Goal: Information Seeking & Learning: Learn about a topic

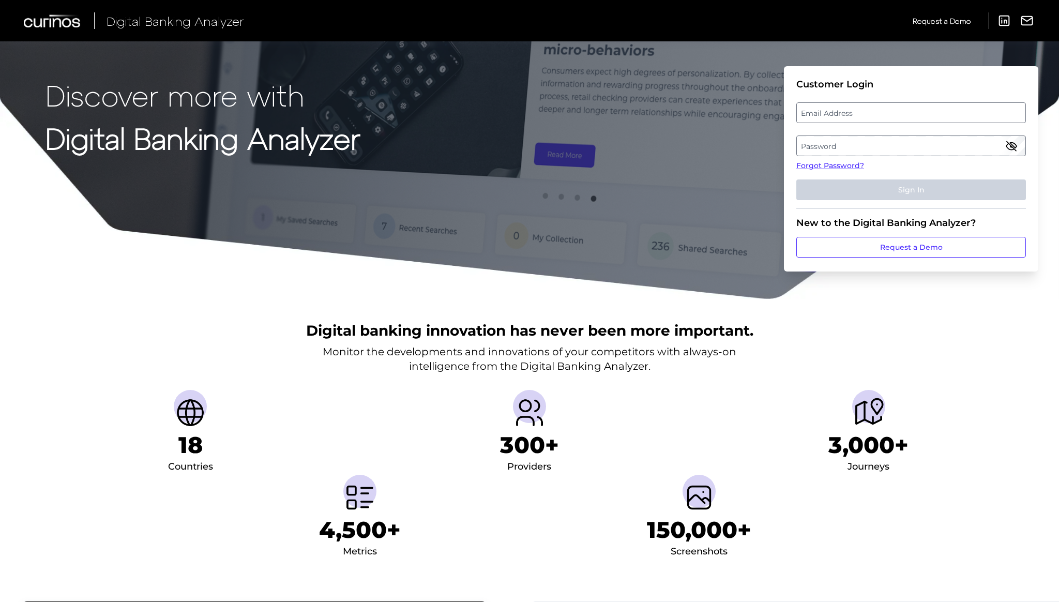
click at [819, 109] on label "Email Address" at bounding box center [911, 112] width 228 height 19
click at [819, 109] on input "email" at bounding box center [911, 112] width 230 height 21
paste input "[PERSON_NAME][EMAIL_ADDRESS][PERSON_NAME][DOMAIN_NAME]"
type input "[PERSON_NAME][EMAIL_ADDRESS][PERSON_NAME][DOMAIN_NAME]"
click at [813, 144] on label "Password" at bounding box center [911, 145] width 228 height 19
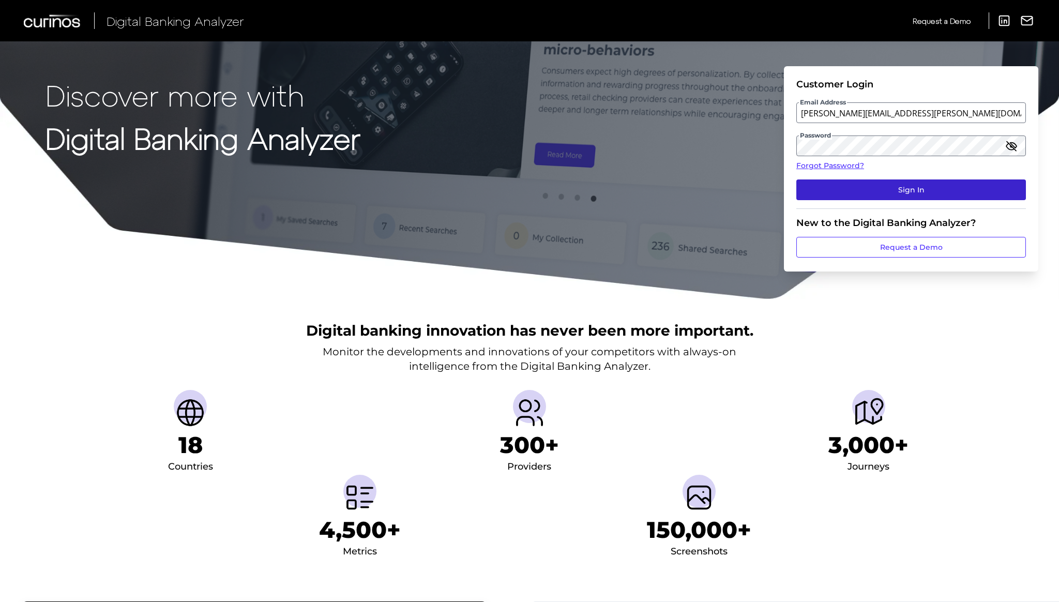
click at [853, 188] on button "Sign In" at bounding box center [911, 189] width 230 height 21
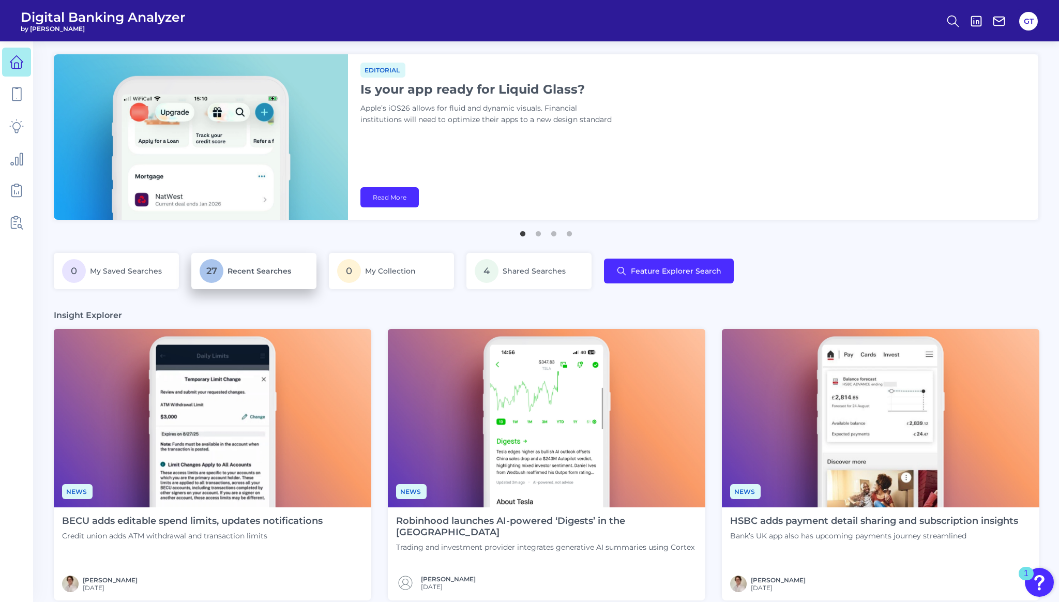
click at [242, 268] on span "Recent Searches" at bounding box center [259, 270] width 64 height 9
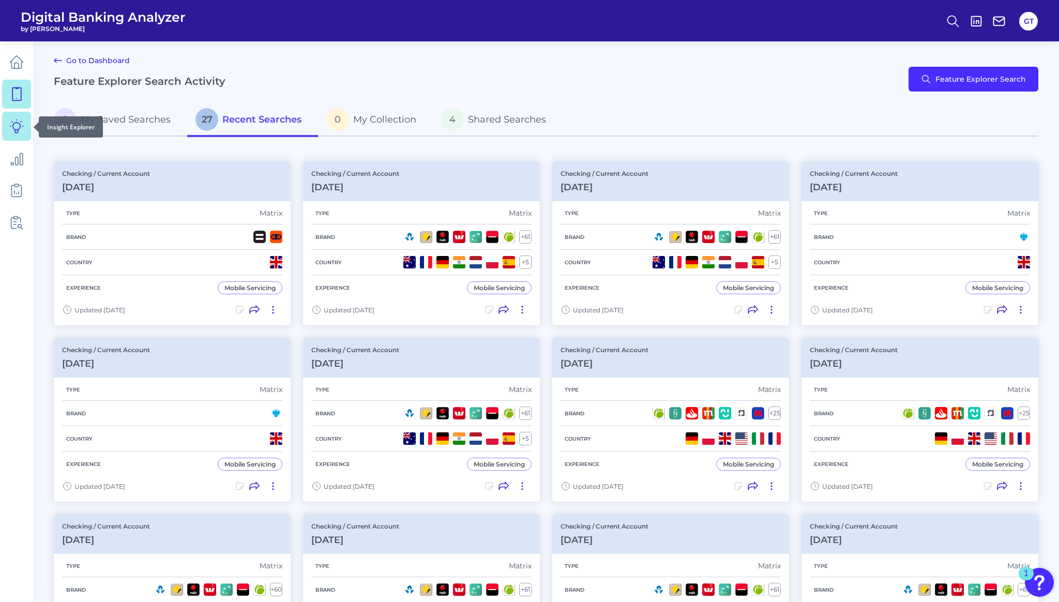
click at [19, 125] on icon at bounding box center [16, 126] width 14 height 14
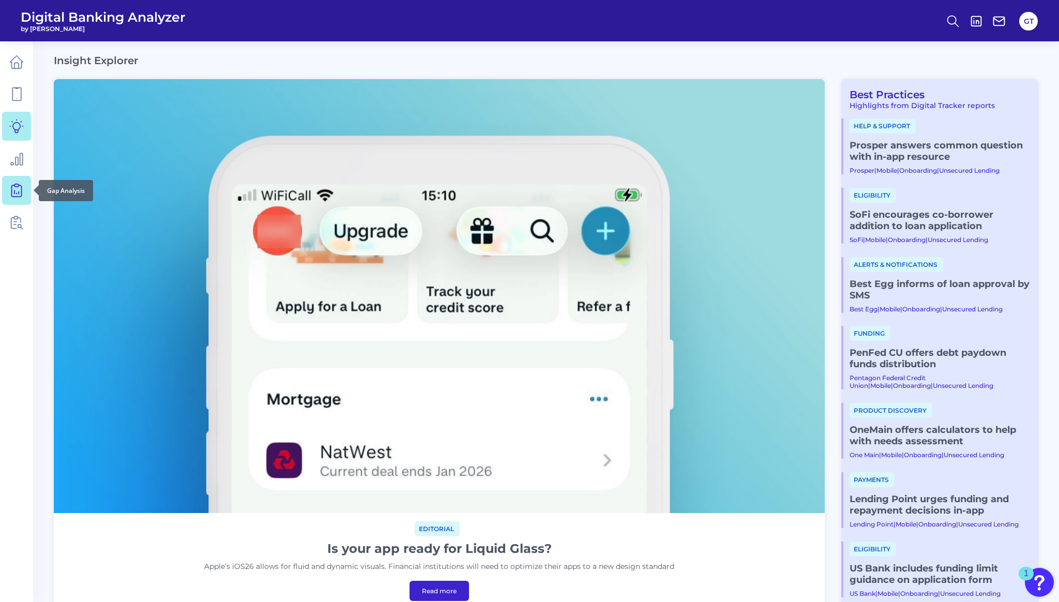
click at [17, 191] on icon at bounding box center [16, 190] width 14 height 14
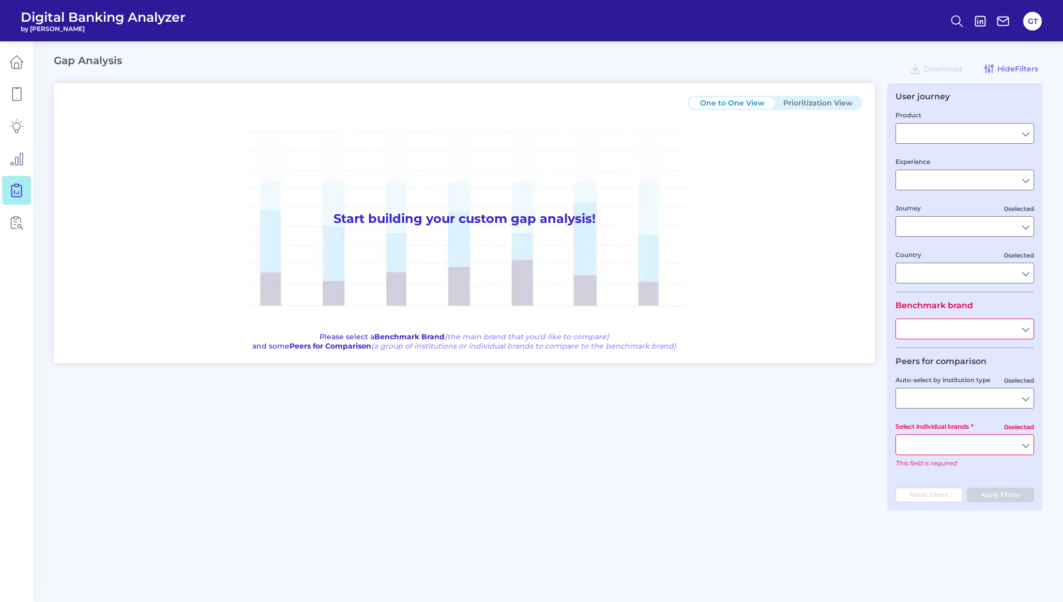
type input "Checking / Current Account"
type input "Mobile Servicing"
type input "Pre-Login Area, New Customer Onboarding, Login & Authentication, Accounts and t…"
type input "[GEOGRAPHIC_DATA]"
type input "NatWest"
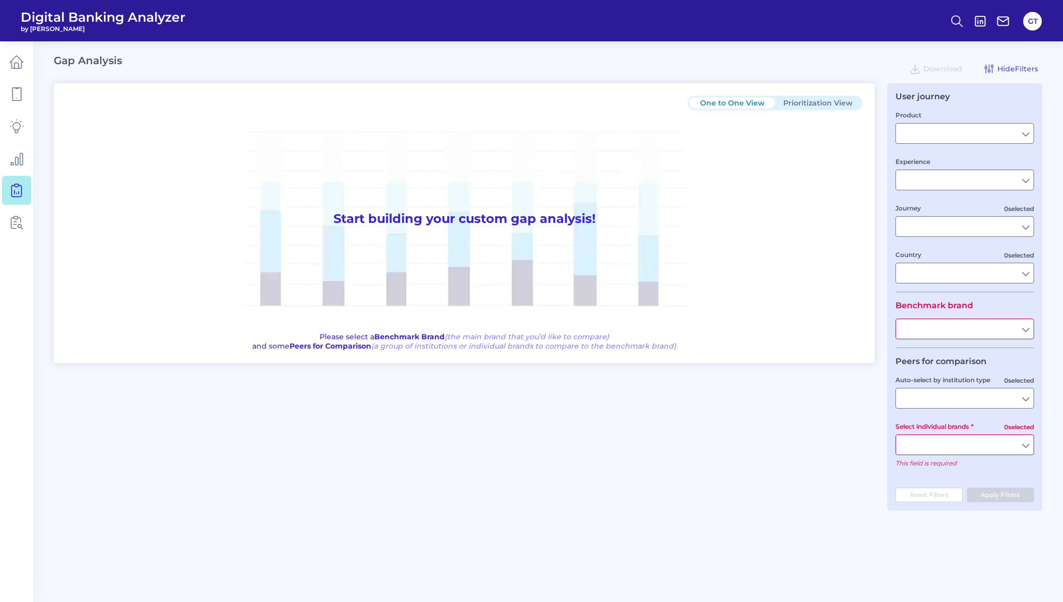
type input "All Select individual brands"
type input "All Journeys"
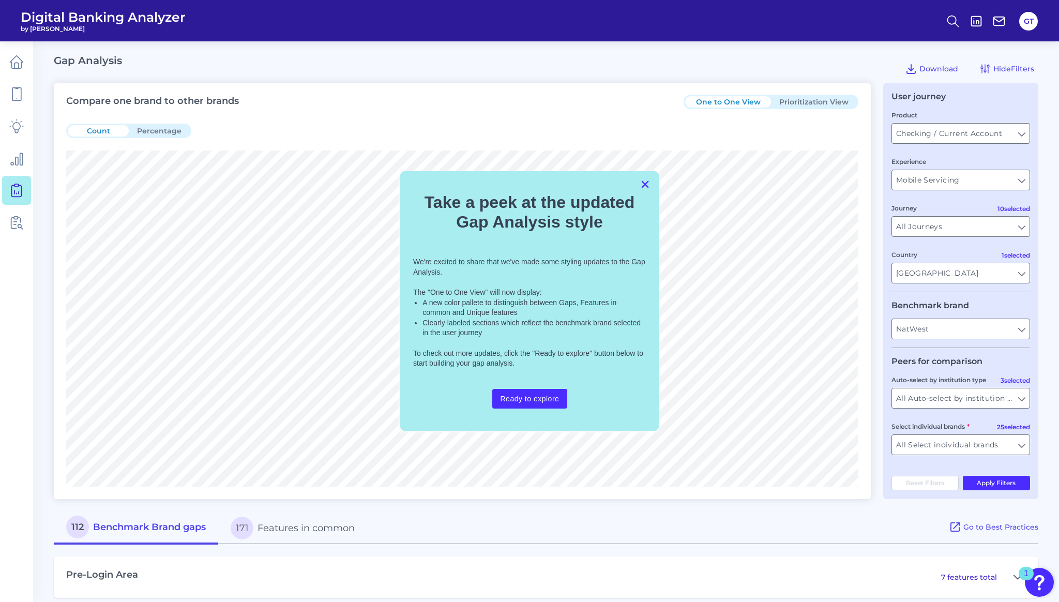
click at [646, 187] on button "×" at bounding box center [645, 184] width 10 height 17
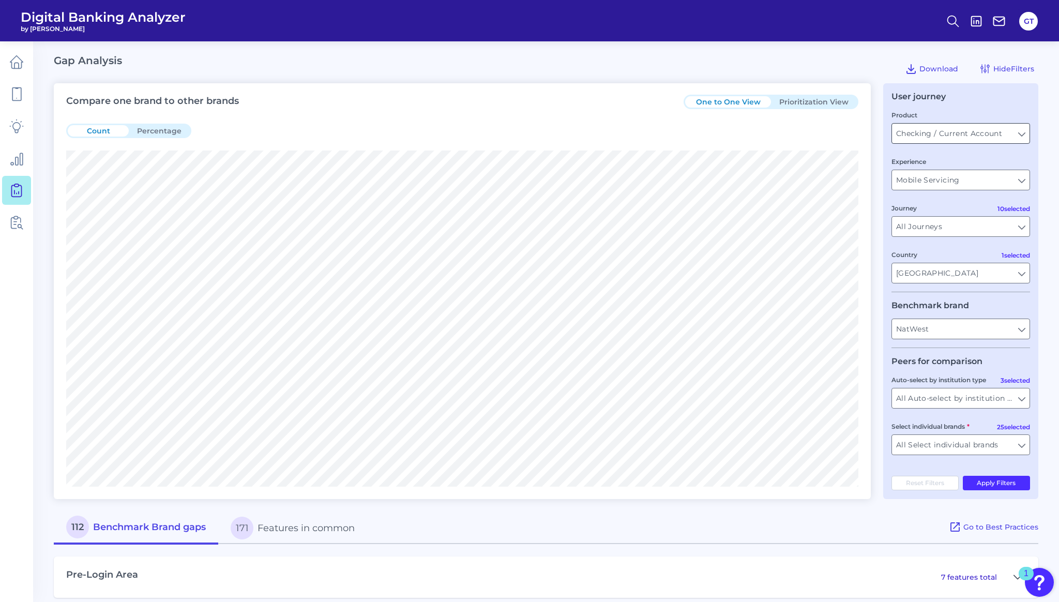
click at [961, 132] on input "Checking / Current Account" at bounding box center [960, 134] width 137 height 20
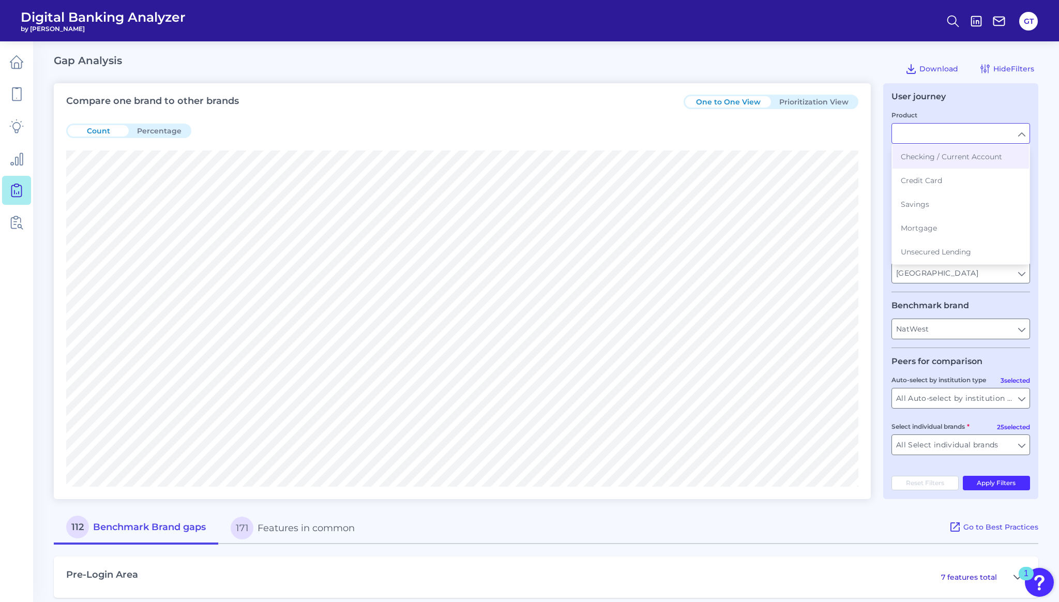
click at [960, 131] on input "Product" at bounding box center [960, 134] width 137 height 20
type input "Checking / Current Account"
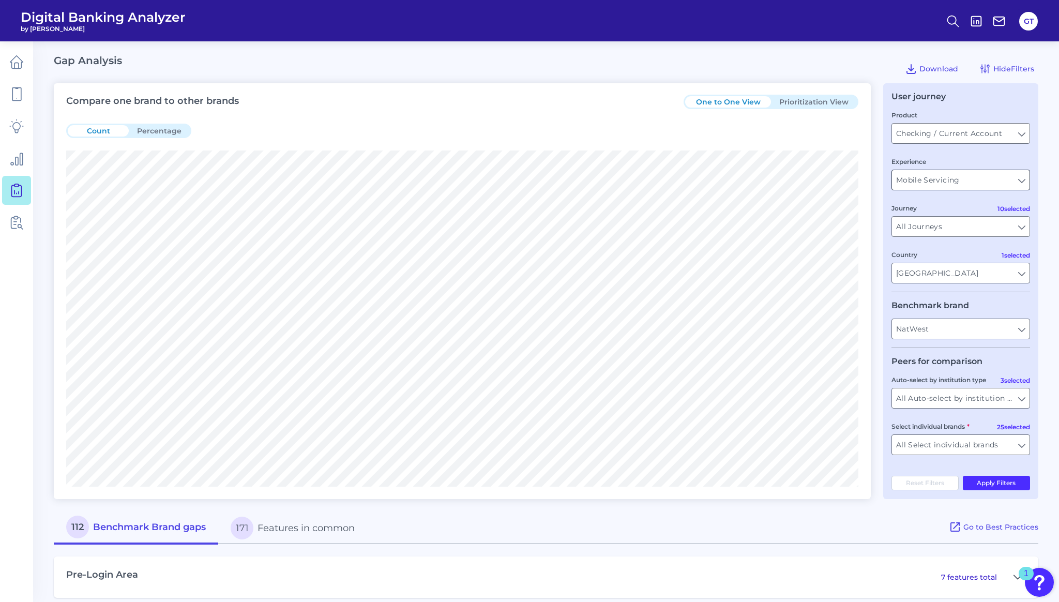
click at [940, 179] on input "Mobile Servicing" at bounding box center [960, 180] width 137 height 20
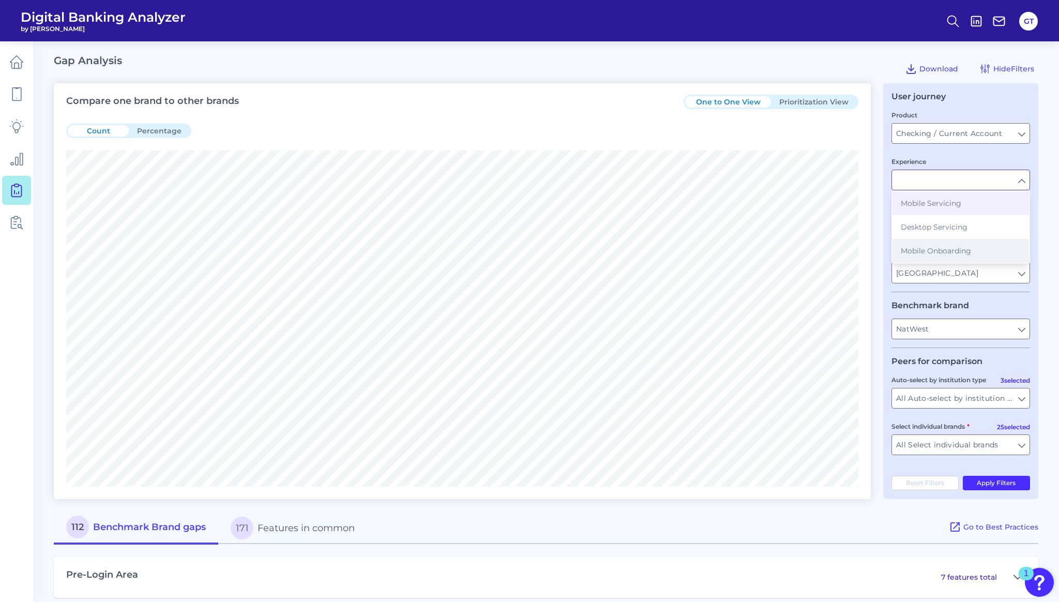
click at [929, 246] on span "Mobile Onboarding" at bounding box center [935, 250] width 70 height 9
type input "Mobile Onboarding"
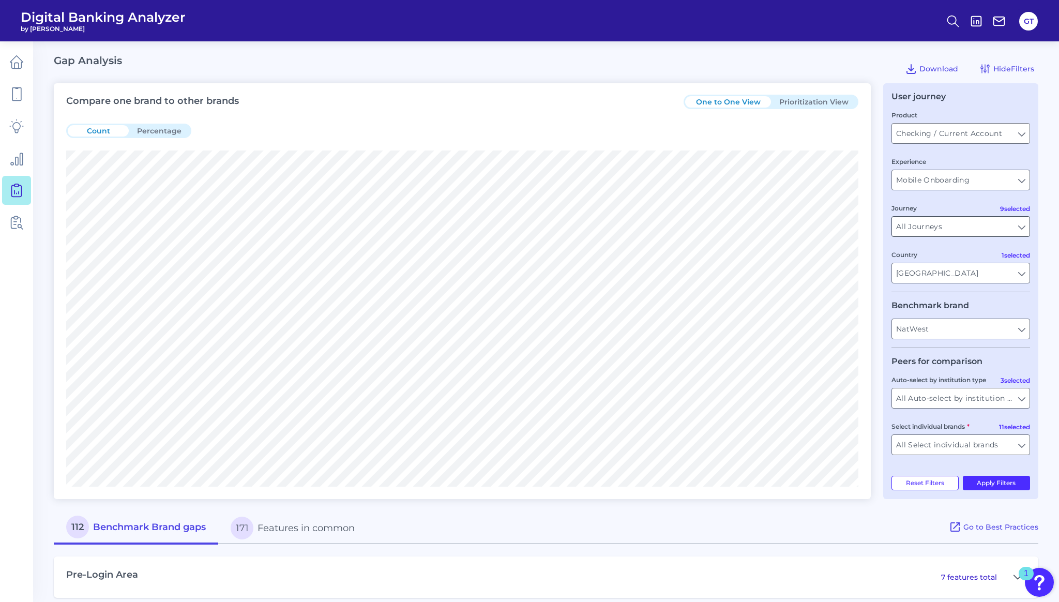
click at [926, 230] on input "All Journeys" at bounding box center [960, 227] width 137 height 20
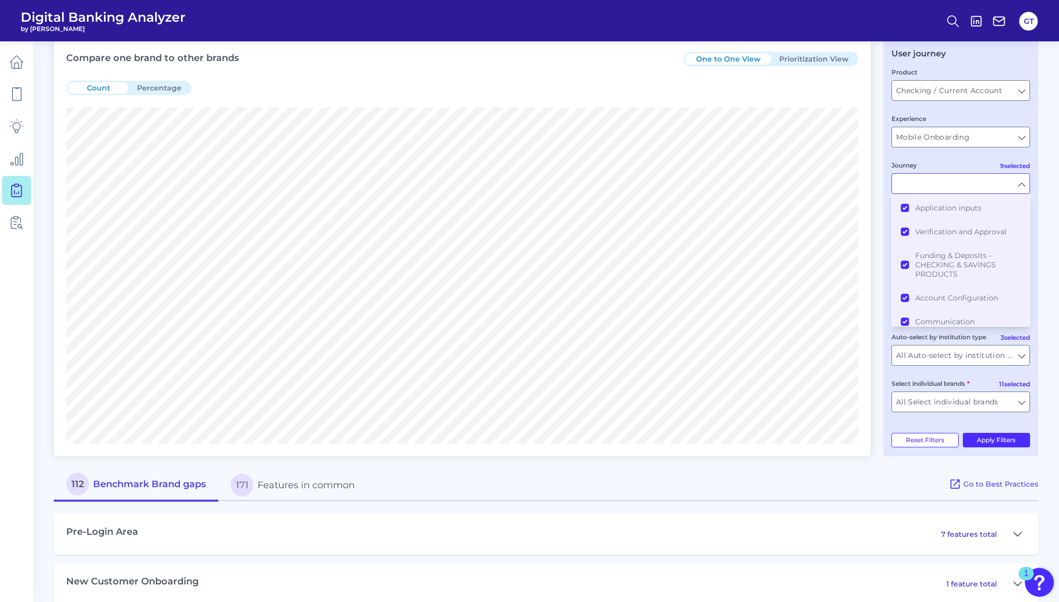
scroll to position [46, 0]
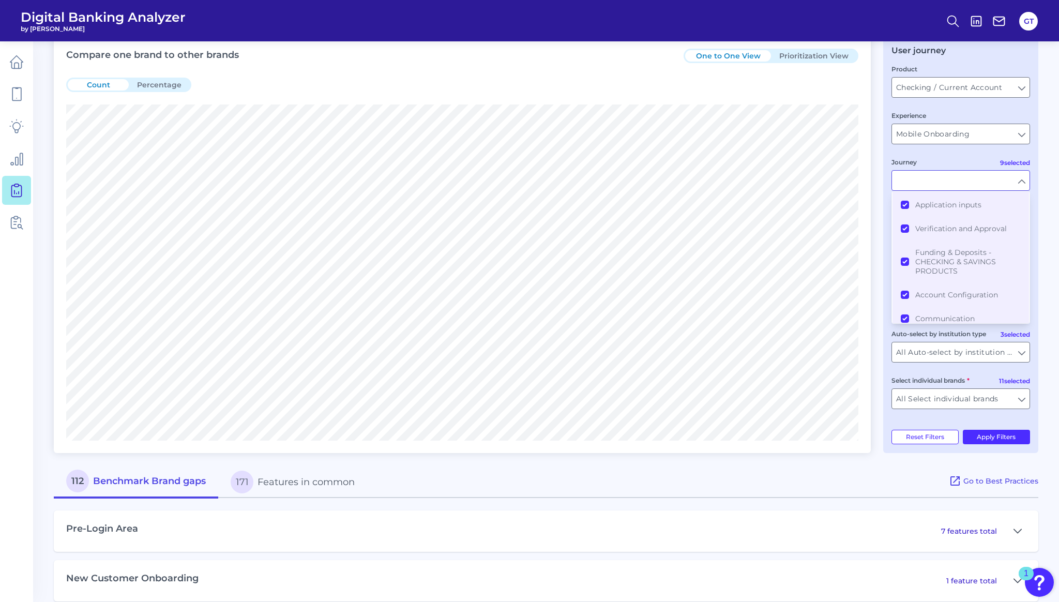
click at [928, 157] on fieldset "Product Checking / Current Account Checking / Current Account Experience Mobile…" at bounding box center [960, 155] width 139 height 182
type input "All Journeys"
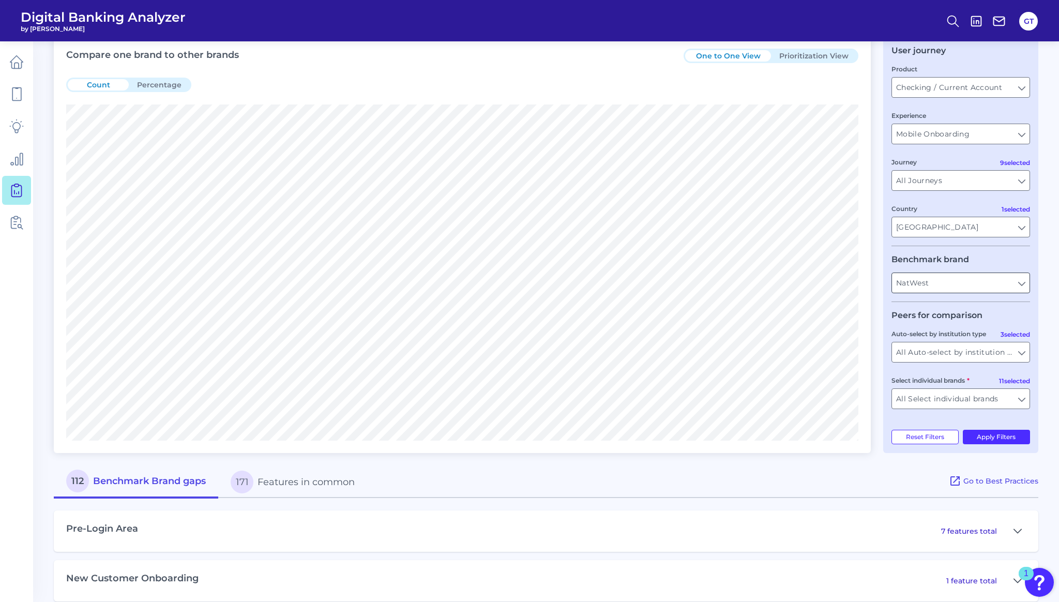
click at [927, 284] on input "NatWest" at bounding box center [960, 283] width 137 height 20
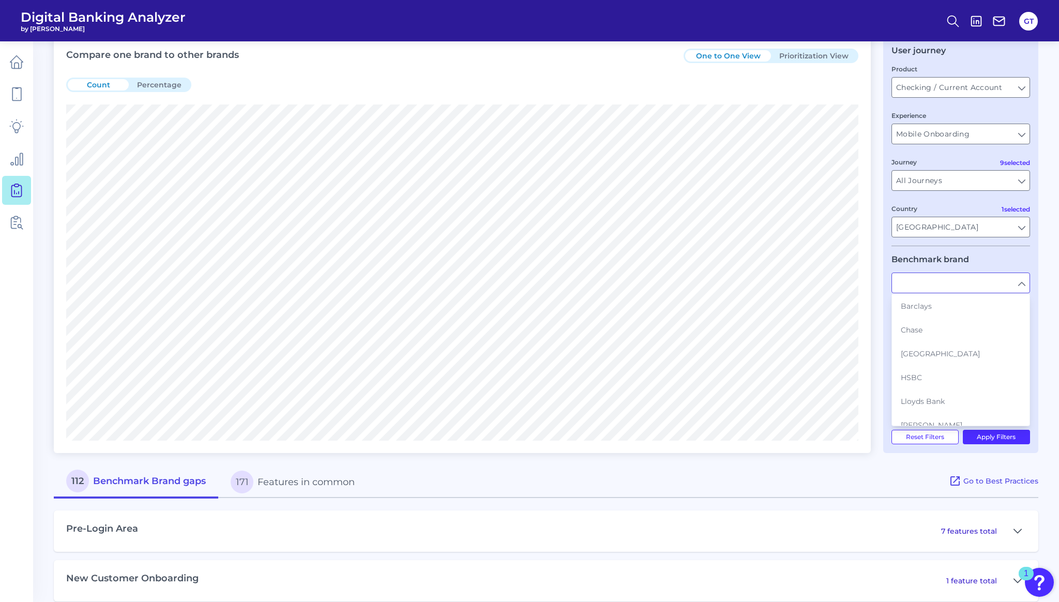
click at [920, 256] on form "Product Checking / Current Account Checking / Current Account Experience Mobile…" at bounding box center [960, 241] width 139 height 354
type input "NatWest"
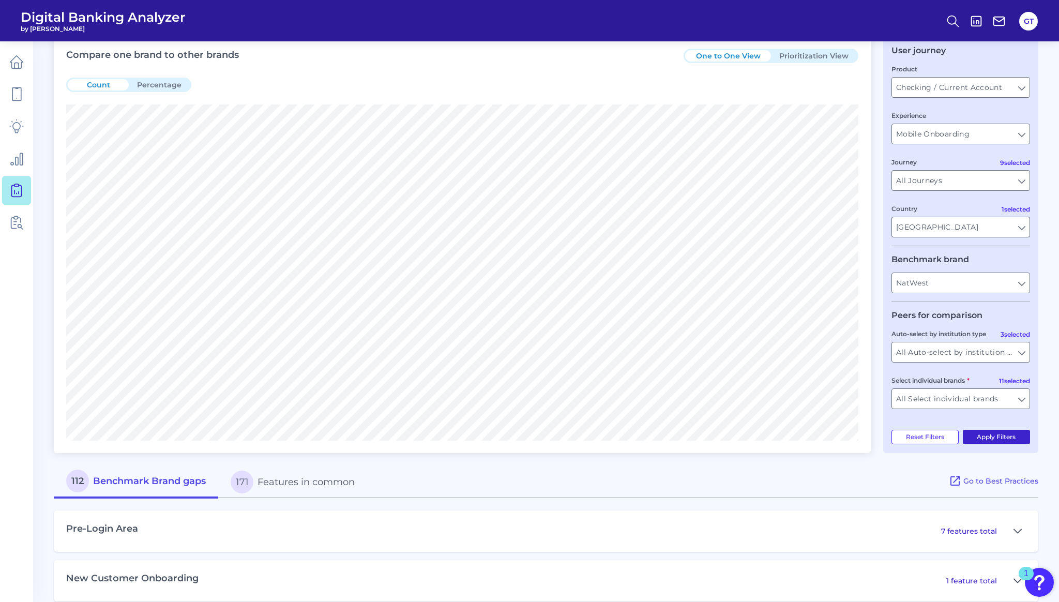
click at [983, 441] on button "Apply Filters" at bounding box center [996, 437] width 68 height 14
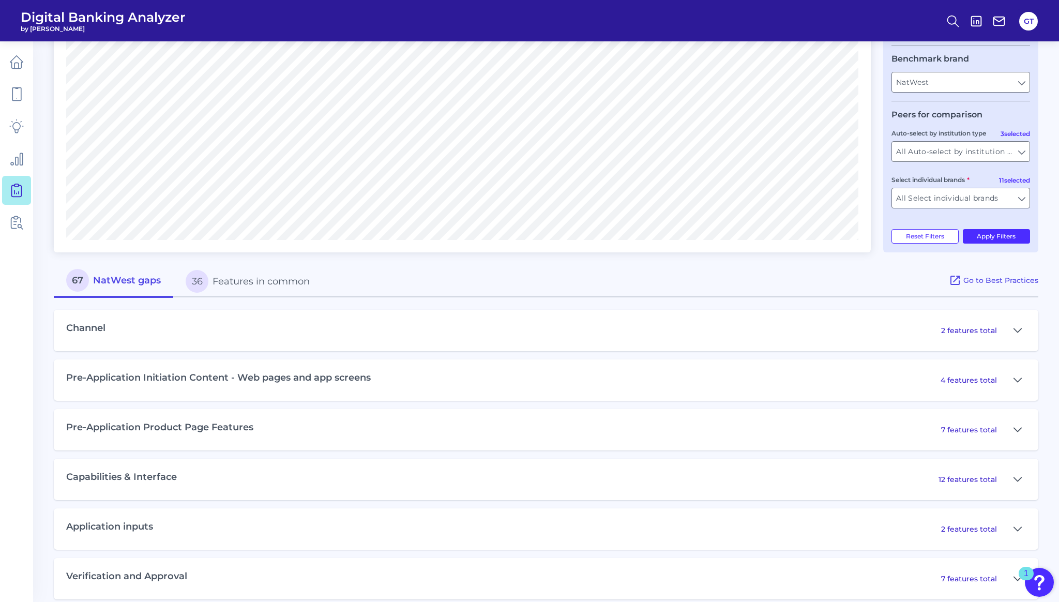
scroll to position [263, 0]
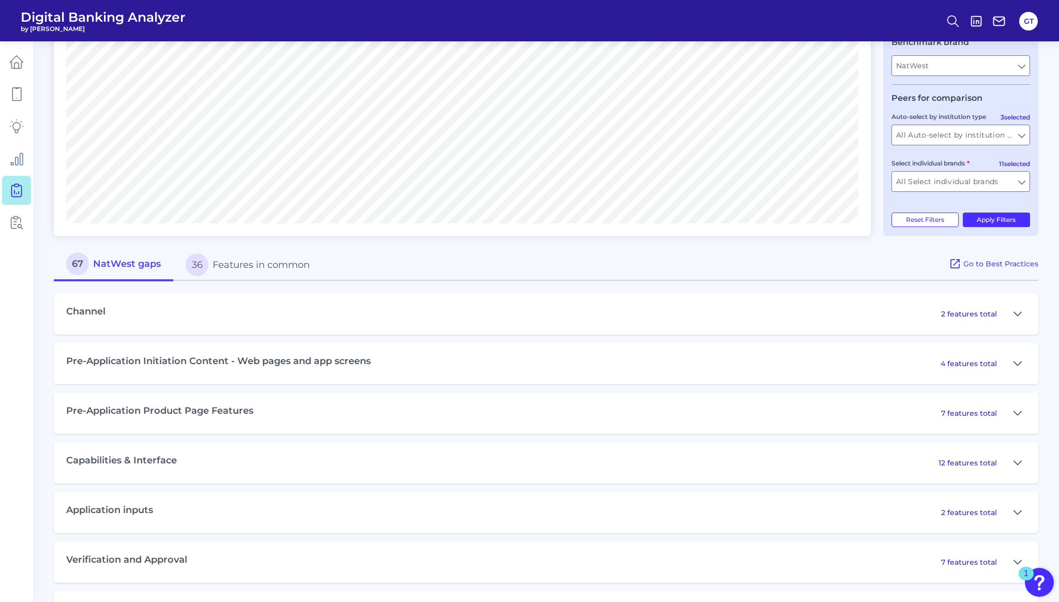
click at [783, 301] on div "Channel 2 features total" at bounding box center [546, 313] width 984 height 41
click at [783, 316] on div "Channel 2 features total" at bounding box center [546, 313] width 984 height 41
click at [982, 318] on p "2 features total" at bounding box center [969, 313] width 56 height 9
click at [1018, 317] on icon at bounding box center [1017, 314] width 8 height 12
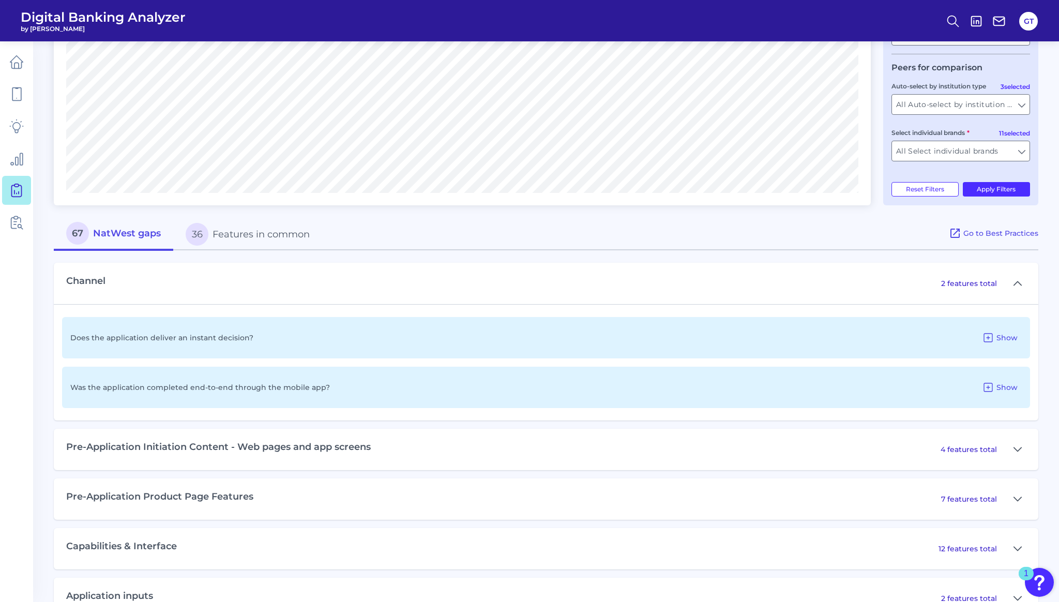
scroll to position [297, 0]
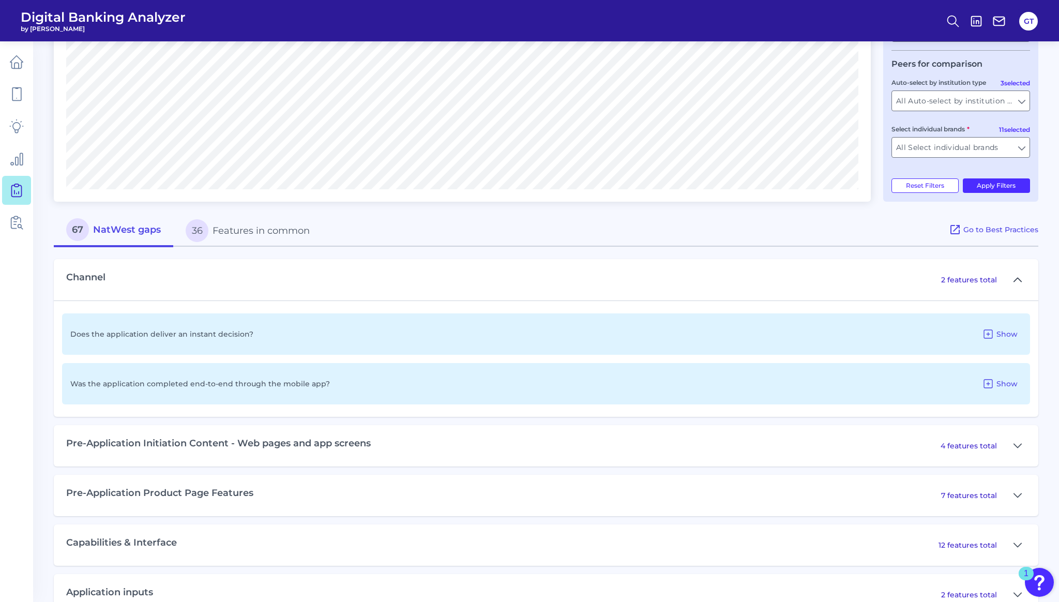
click at [1018, 280] on icon at bounding box center [1017, 279] width 8 height 12
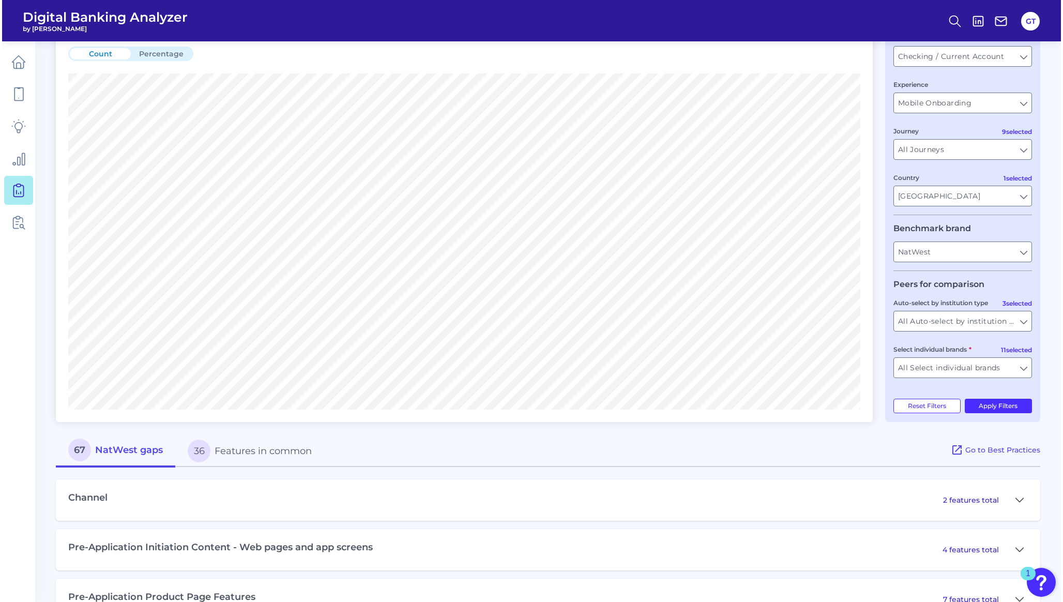
scroll to position [0, 0]
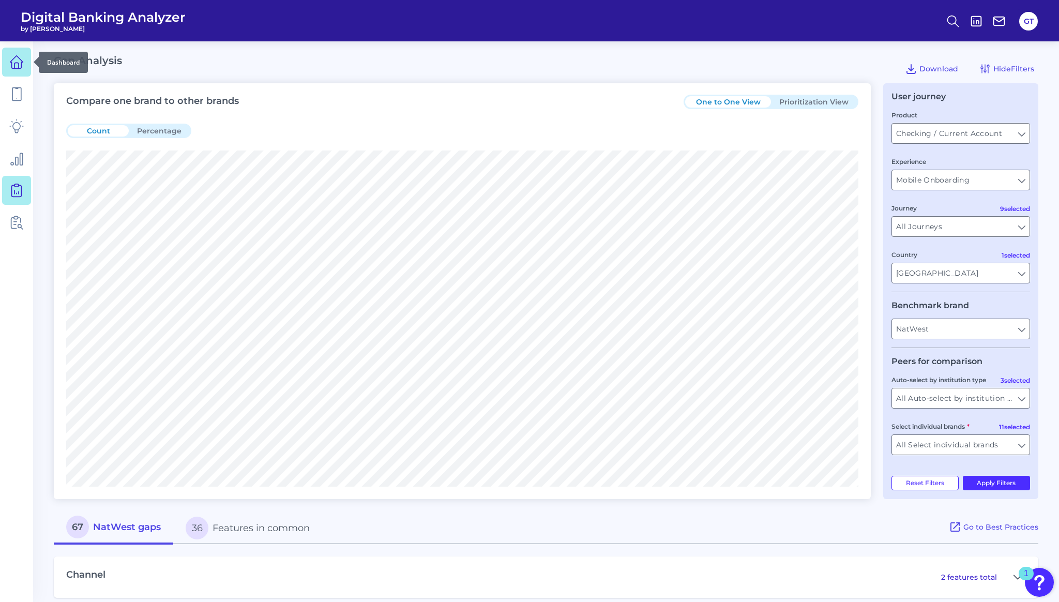
click at [7, 69] on link at bounding box center [16, 62] width 29 height 29
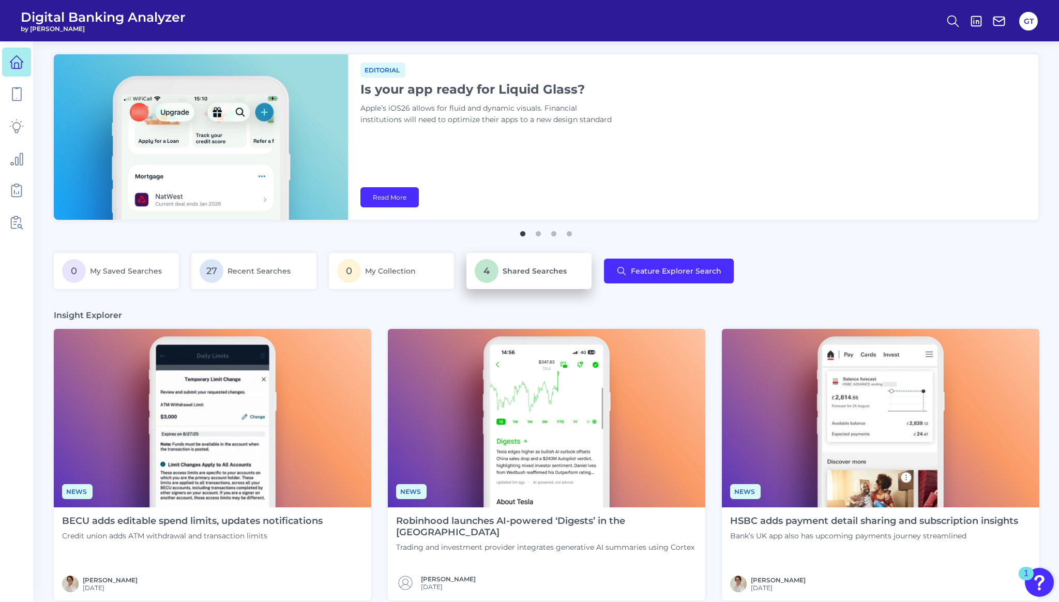
click at [500, 278] on p "4 Shared Searches" at bounding box center [529, 271] width 109 height 24
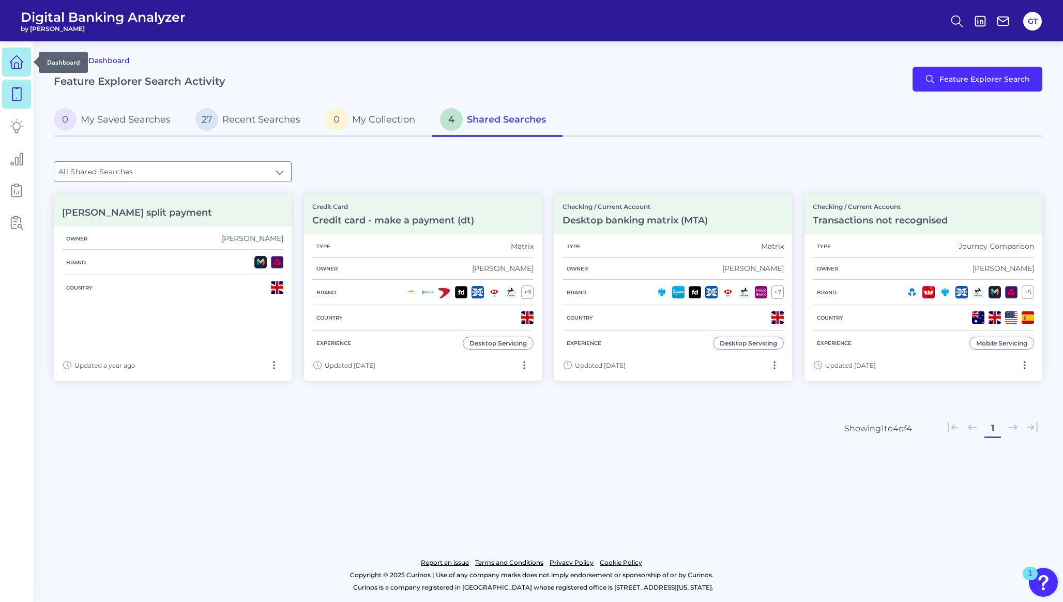
click at [17, 60] on icon at bounding box center [16, 62] width 14 height 14
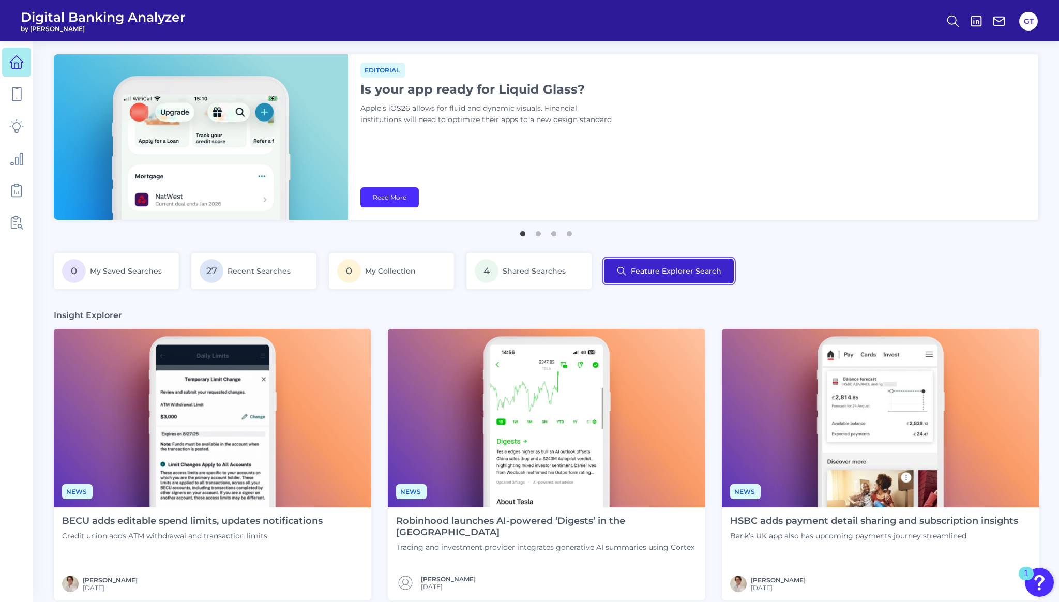
click at [641, 272] on button "Feature Explorer Search" at bounding box center [669, 270] width 130 height 25
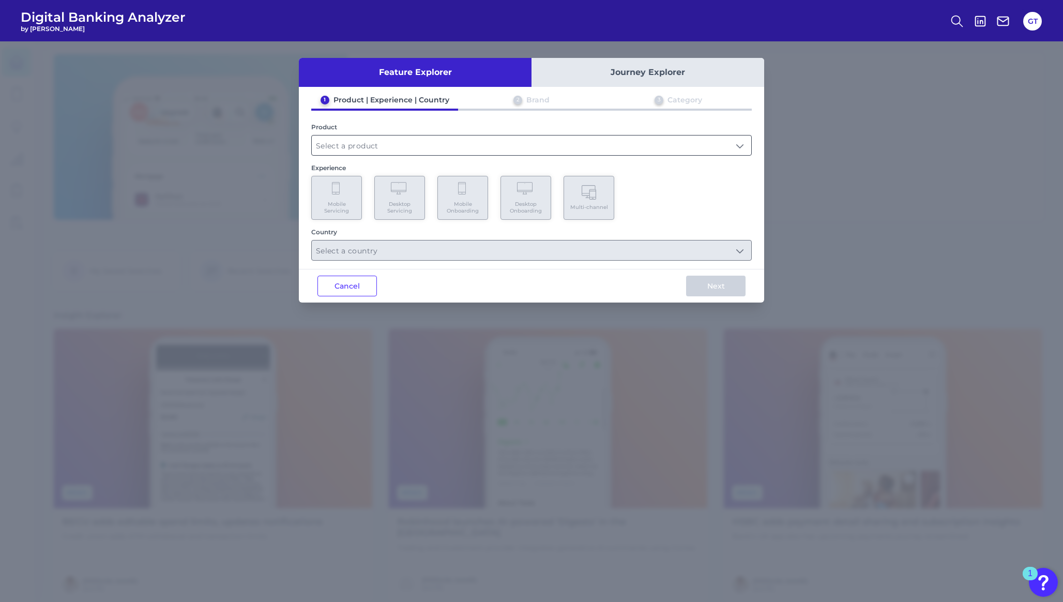
click at [439, 147] on input "text" at bounding box center [531, 145] width 439 height 20
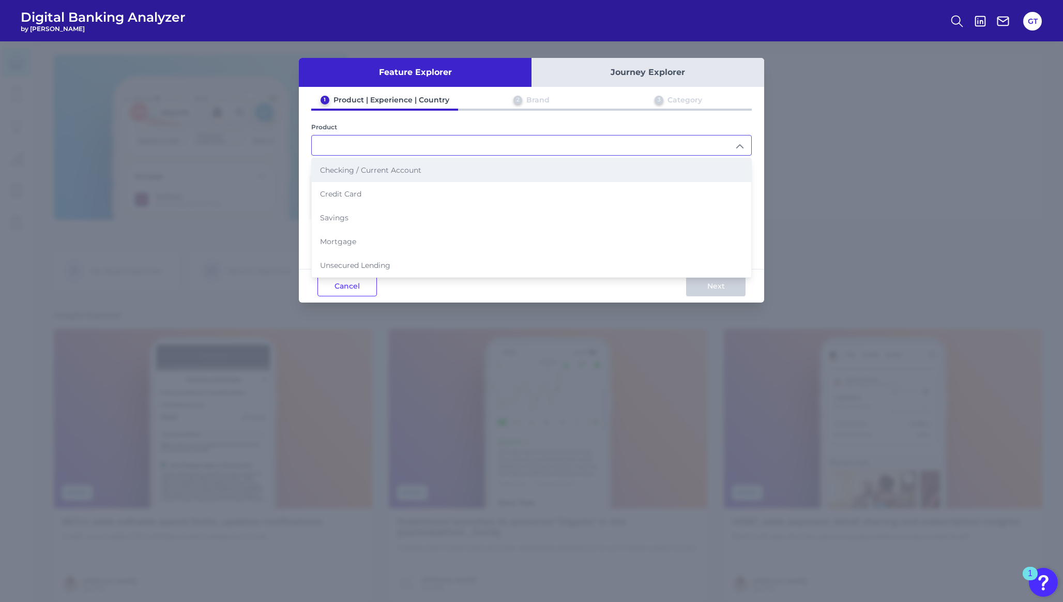
click at [417, 162] on li "Checking / Current Account" at bounding box center [531, 170] width 439 height 24
type input "Checking / Current Account"
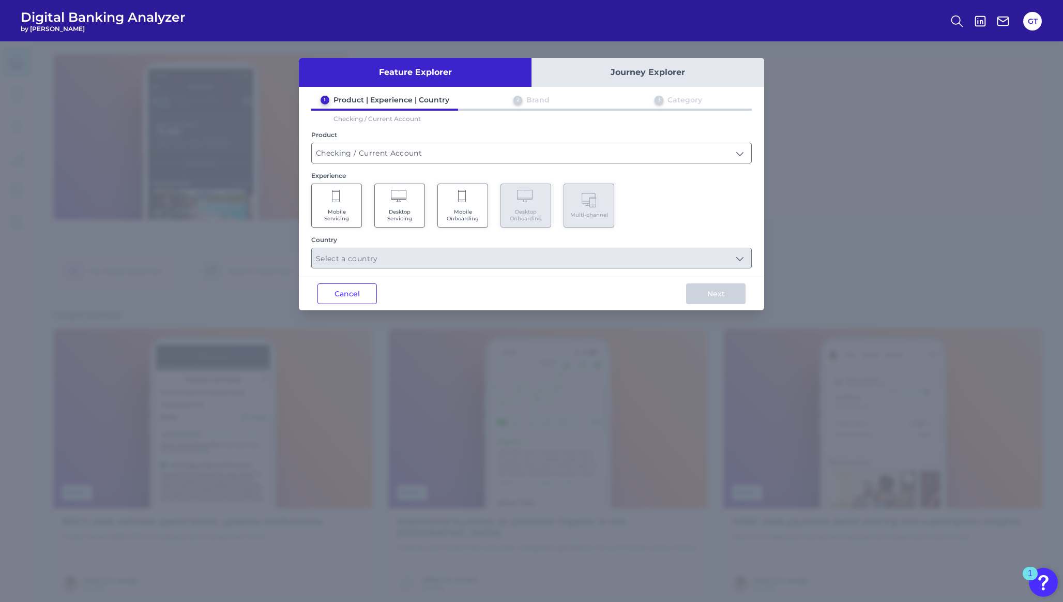
click at [465, 201] on icon at bounding box center [462, 197] width 9 height 14
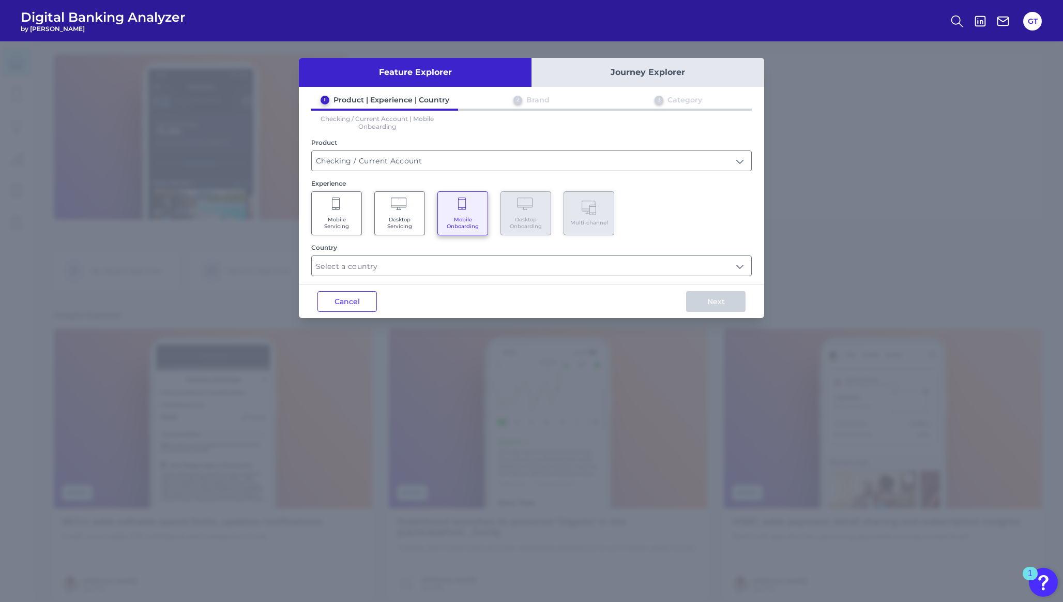
click at [344, 206] on Servicing "Mobile Servicing" at bounding box center [336, 213] width 51 height 44
click at [355, 268] on input "text" at bounding box center [531, 266] width 439 height 20
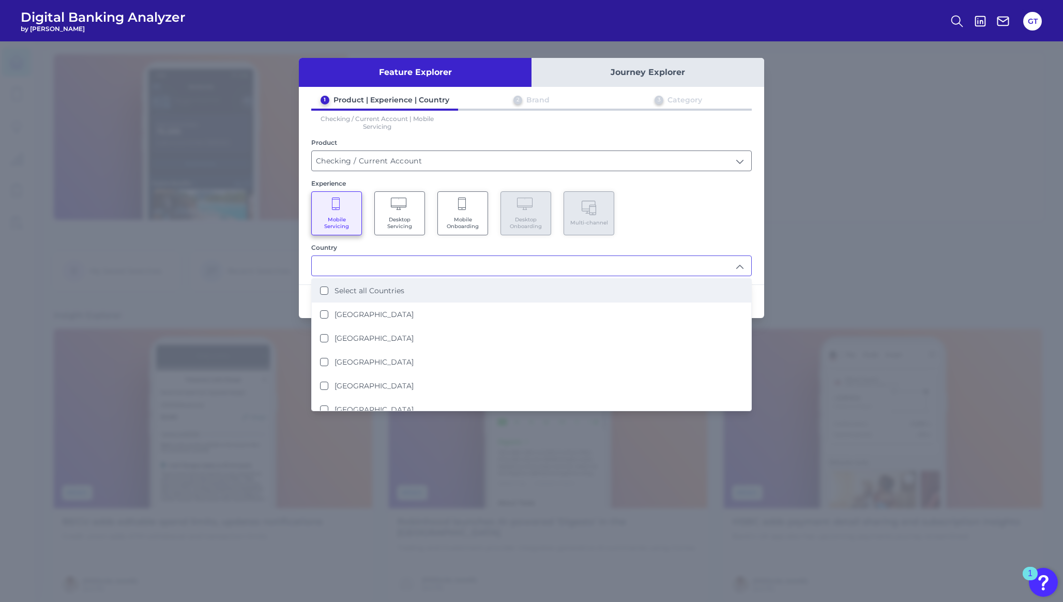
click at [351, 290] on label "Select all Countries" at bounding box center [369, 290] width 70 height 9
type input "Select all Countries"
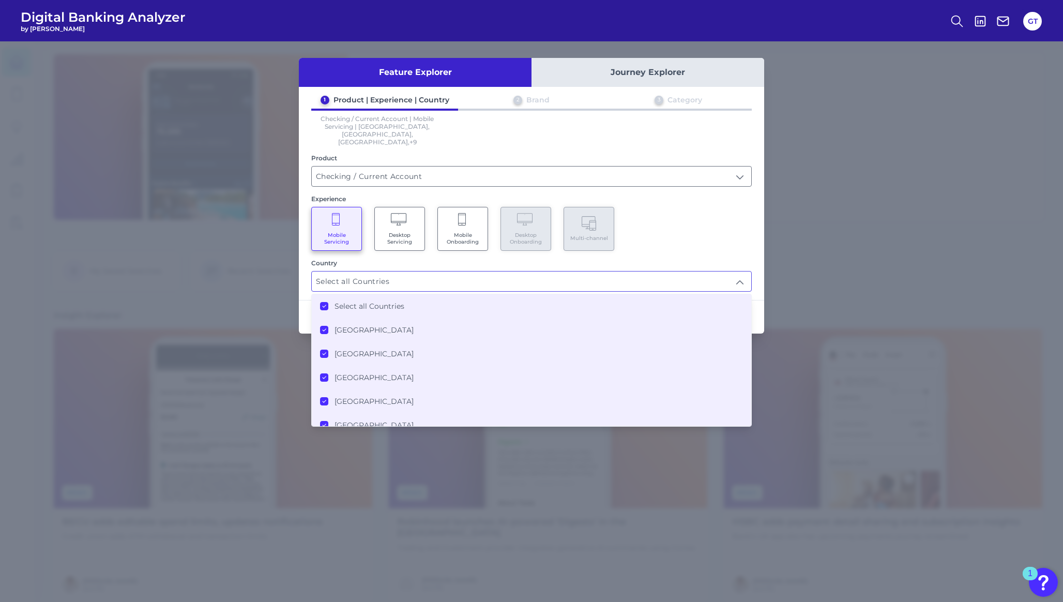
click at [653, 207] on div "Mobile Servicing Desktop Servicing Mobile Onboarding Desktop Onboarding Multi-c…" at bounding box center [531, 229] width 440 height 44
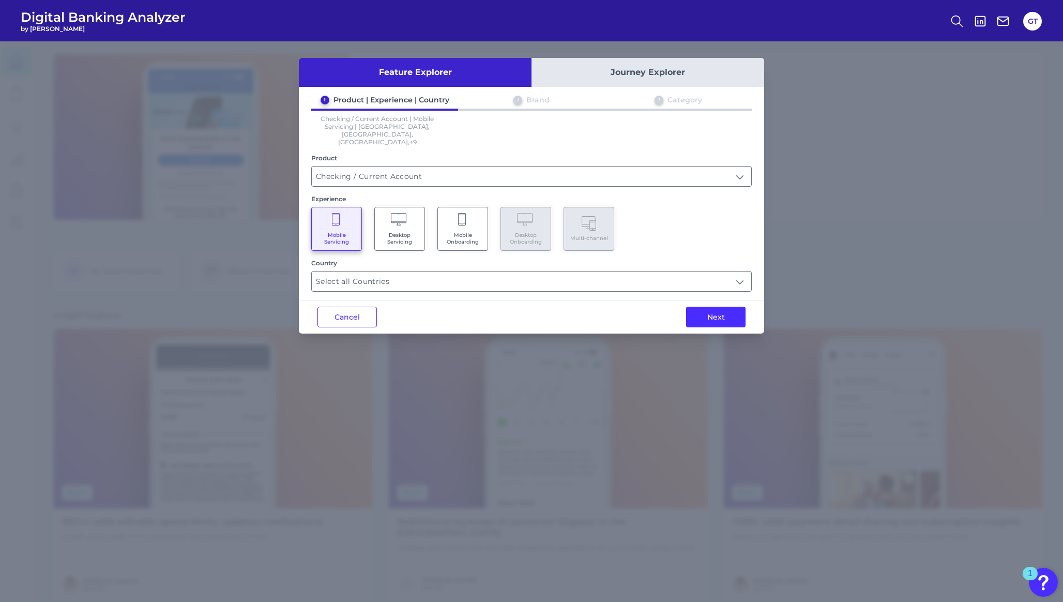
click at [646, 79] on button "Journey Explorer" at bounding box center [647, 72] width 233 height 29
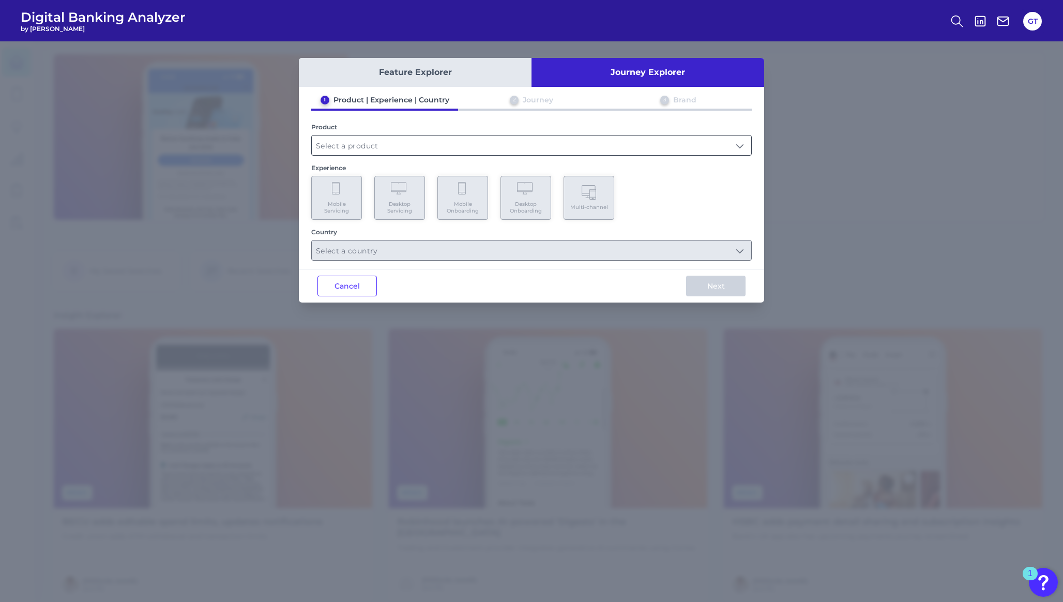
click at [477, 144] on input "text" at bounding box center [531, 145] width 439 height 20
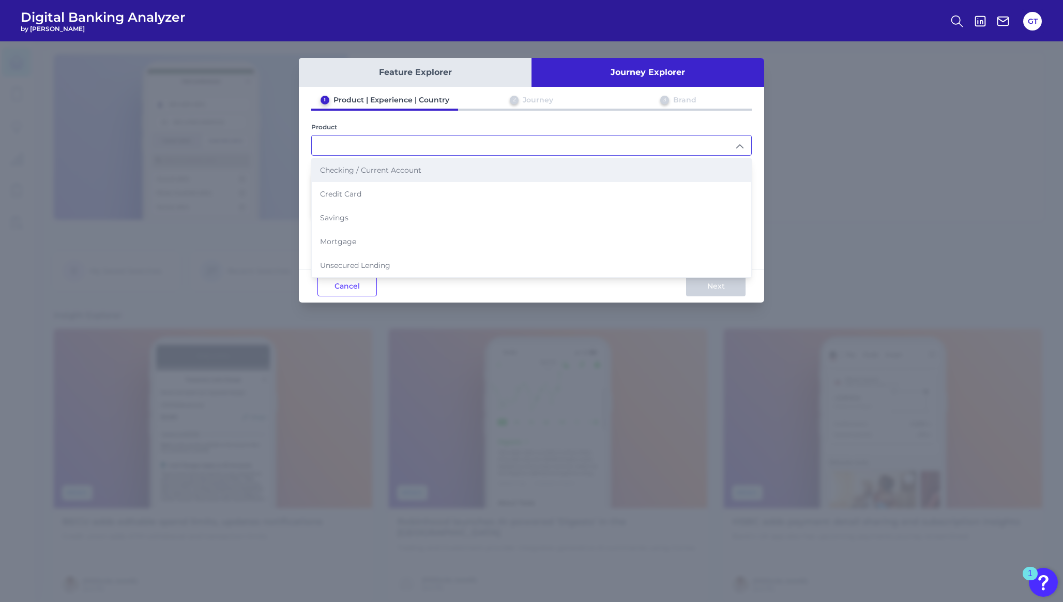
click at [448, 170] on li "Checking / Current Account" at bounding box center [531, 170] width 439 height 24
type input "Checking / Current Account"
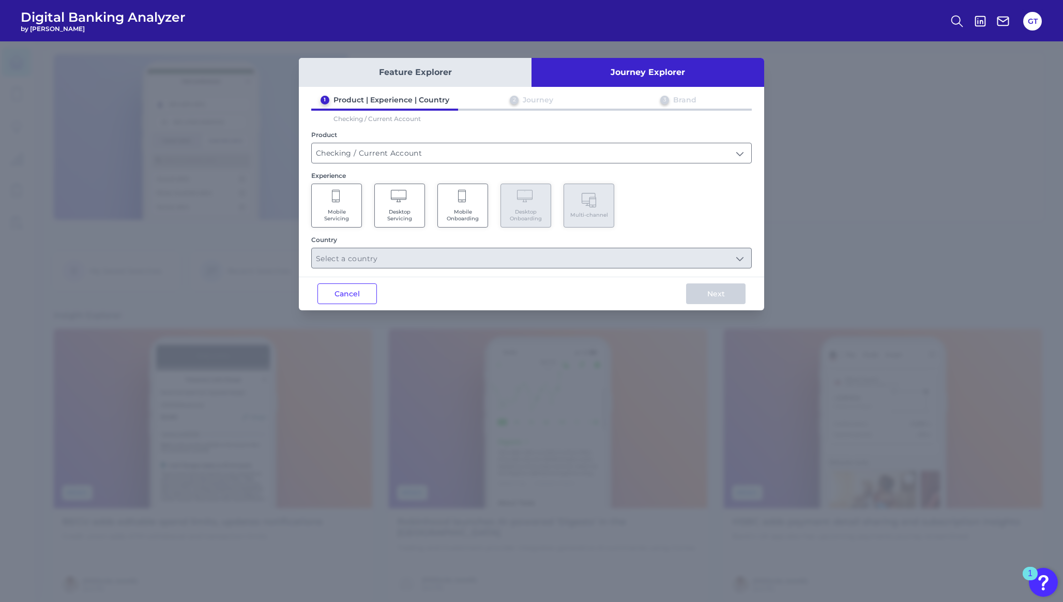
click at [330, 204] on Servicing "Mobile Servicing" at bounding box center [336, 205] width 51 height 44
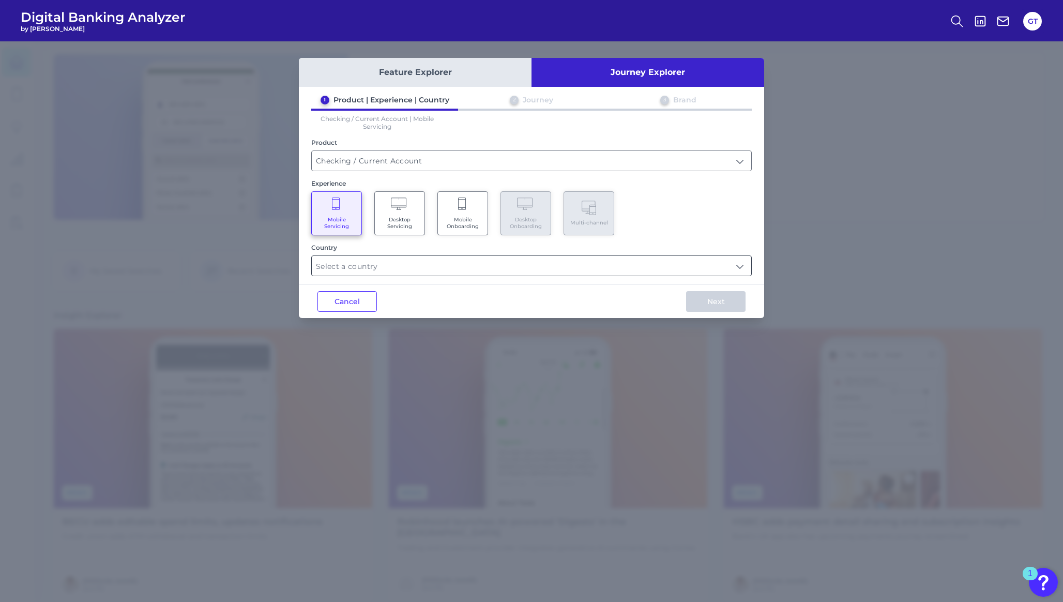
click at [359, 267] on input "text" at bounding box center [531, 266] width 439 height 20
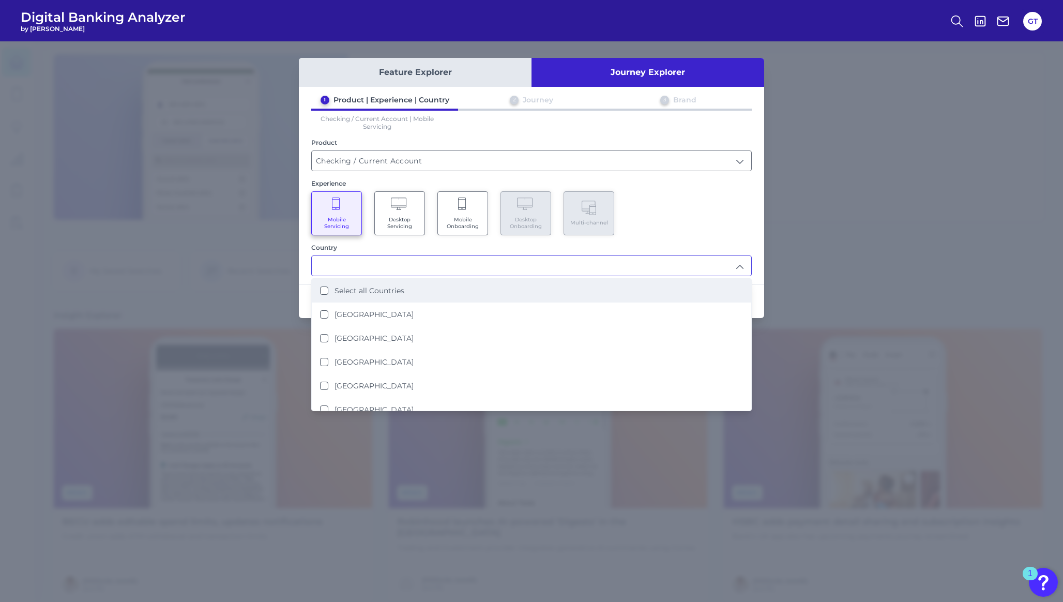
click at [356, 286] on label "Select all Countries" at bounding box center [369, 290] width 70 height 9
type input "Select all Countries"
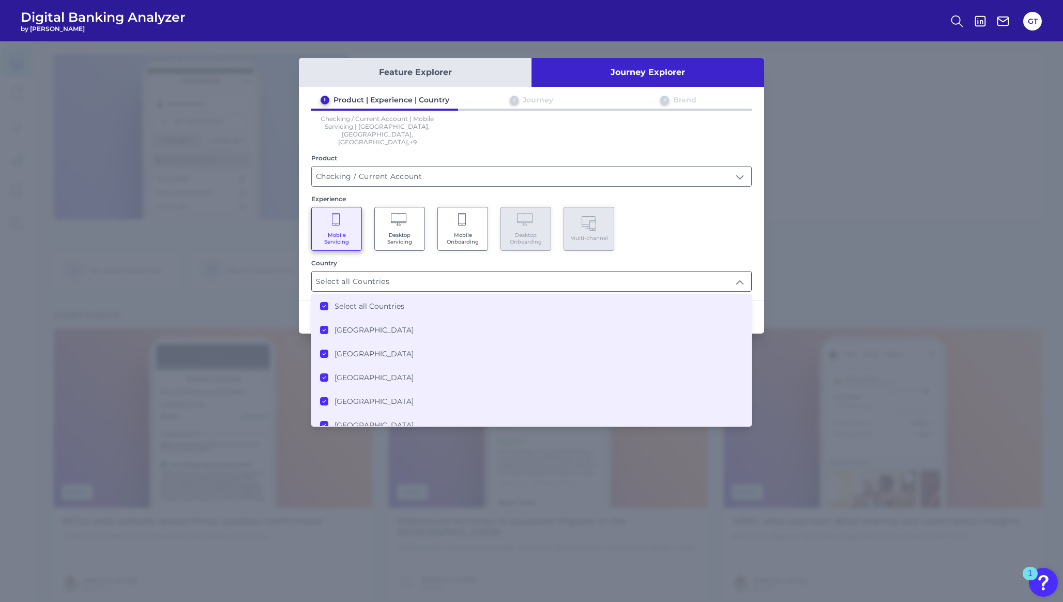
click at [670, 211] on div "Mobile Servicing Desktop Servicing Mobile Onboarding Desktop Onboarding Multi-c…" at bounding box center [531, 229] width 440 height 44
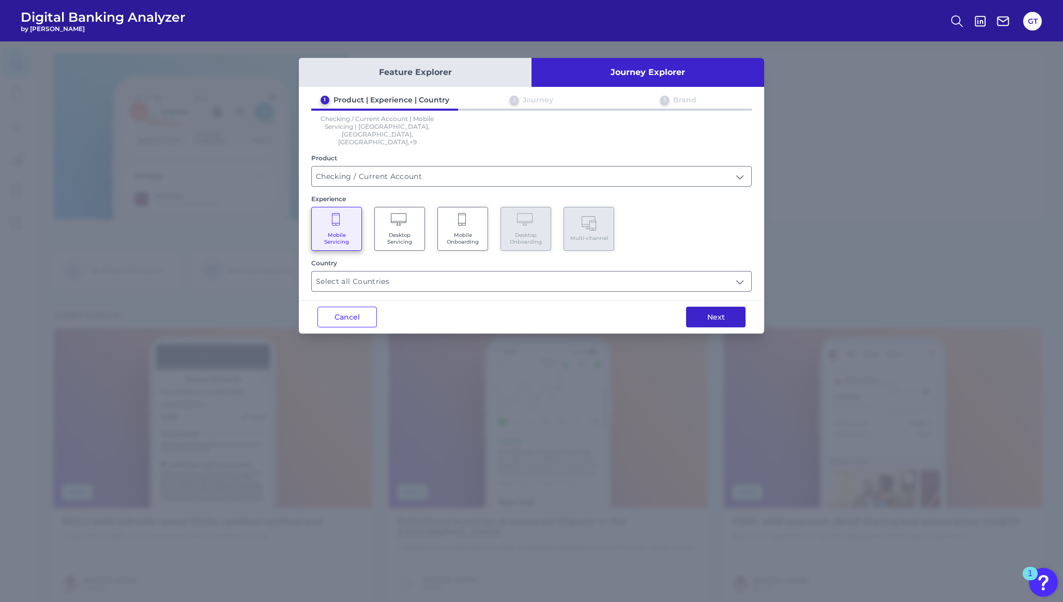
click at [714, 307] on button "Next" at bounding box center [715, 317] width 59 height 21
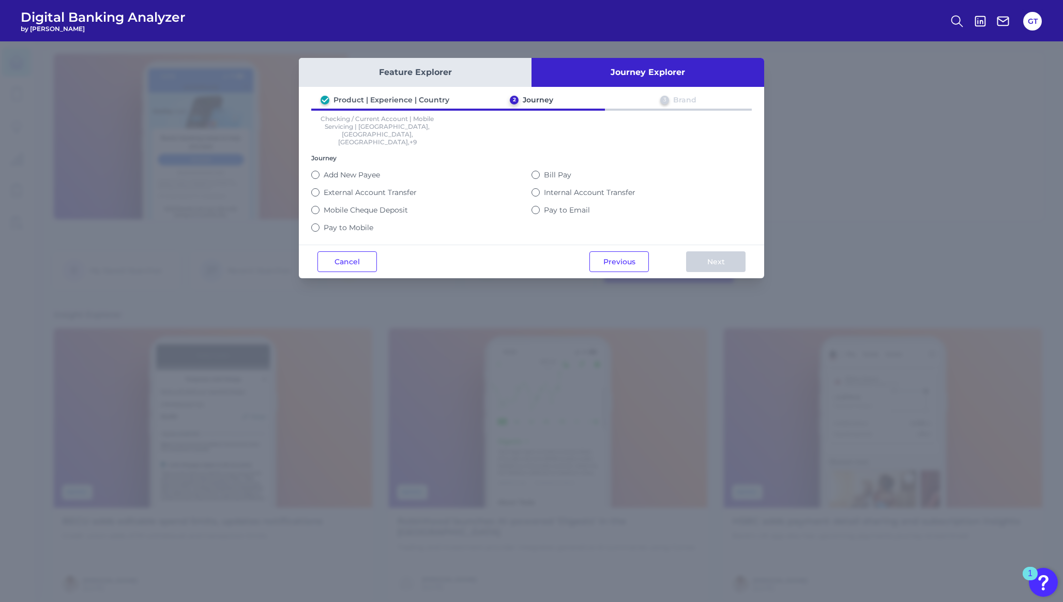
click at [418, 77] on button "Feature Explorer" at bounding box center [415, 72] width 233 height 29
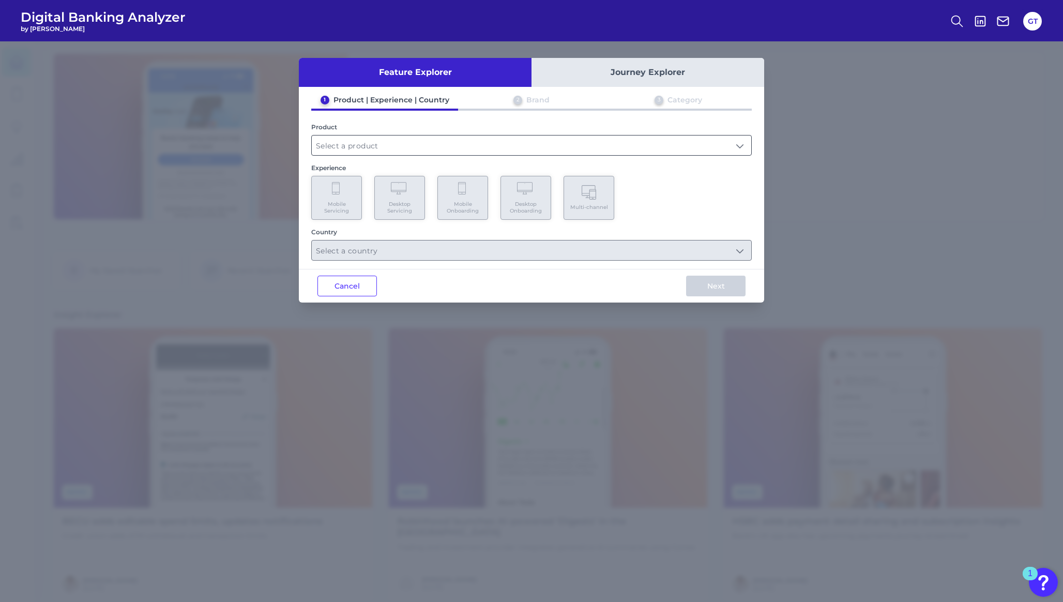
click at [480, 151] on input "text" at bounding box center [531, 145] width 439 height 20
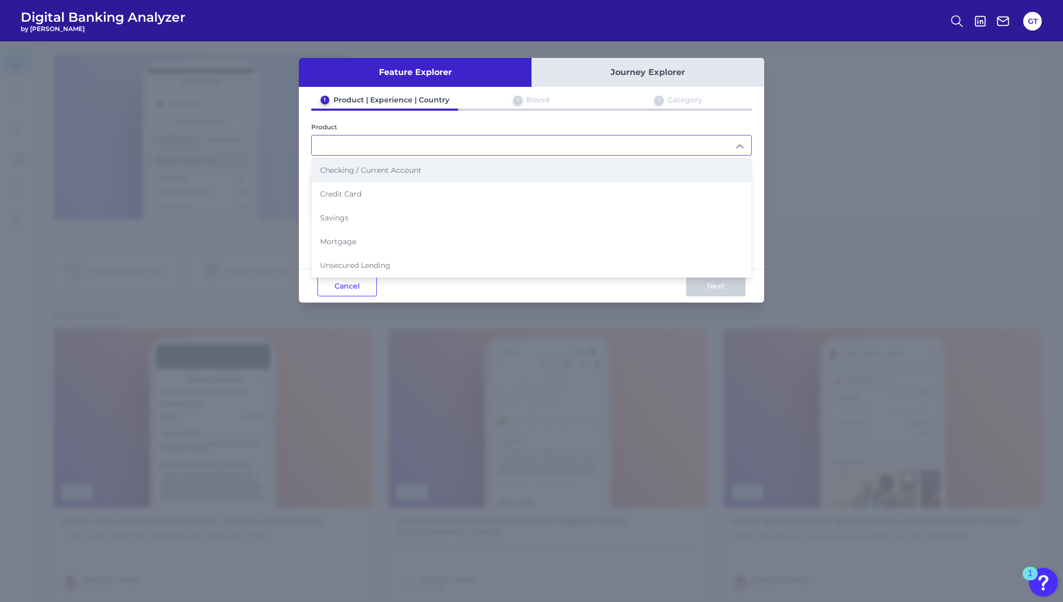
click at [449, 174] on li "Checking / Current Account" at bounding box center [531, 170] width 439 height 24
type input "Checking / Current Account"
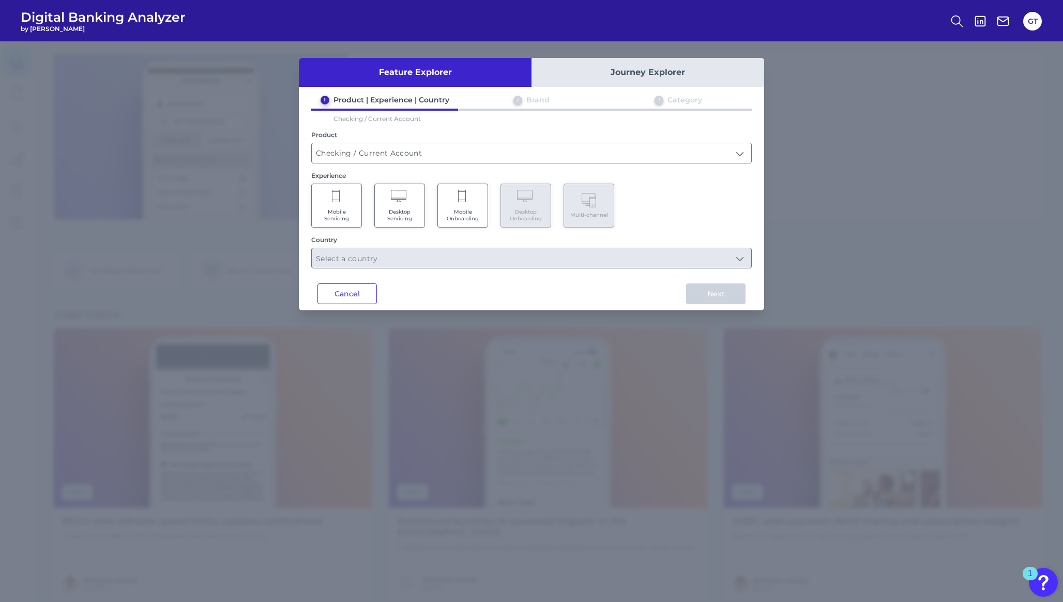
click at [349, 205] on Servicing "Mobile Servicing" at bounding box center [336, 205] width 51 height 44
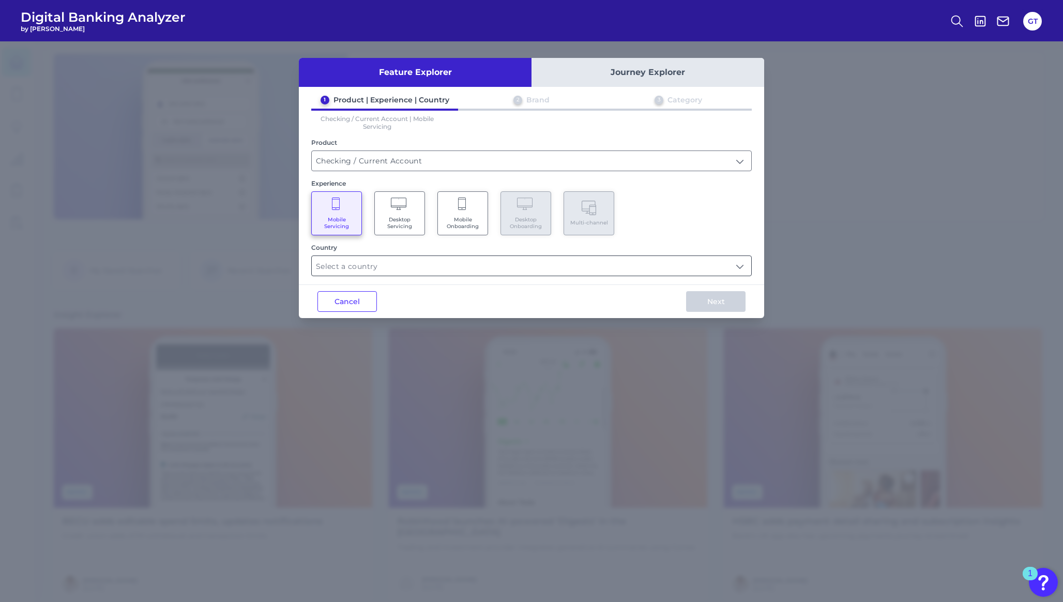
click at [374, 269] on input "text" at bounding box center [531, 266] width 439 height 20
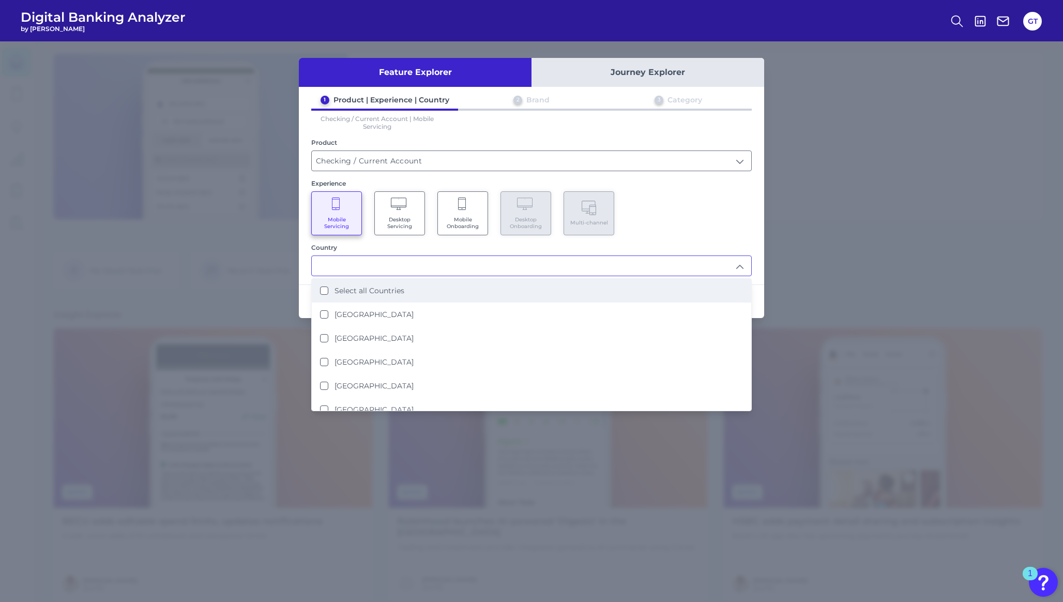
click at [371, 288] on label "Select all Countries" at bounding box center [369, 290] width 70 height 9
type input "Select all Countries"
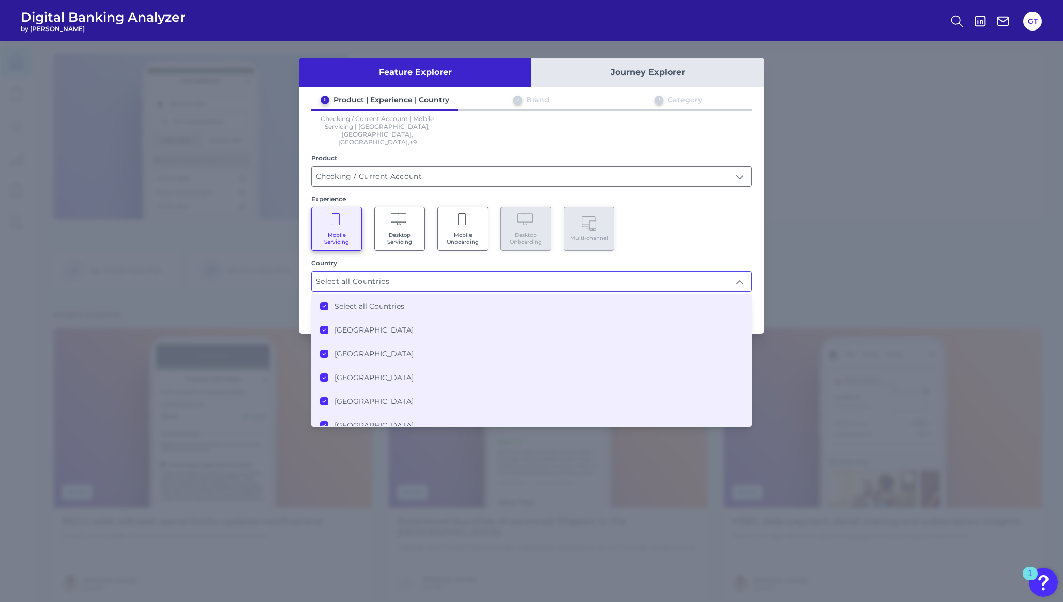
click at [714, 207] on div "Mobile Servicing Desktop Servicing Mobile Onboarding Desktop Onboarding Multi-c…" at bounding box center [531, 229] width 440 height 44
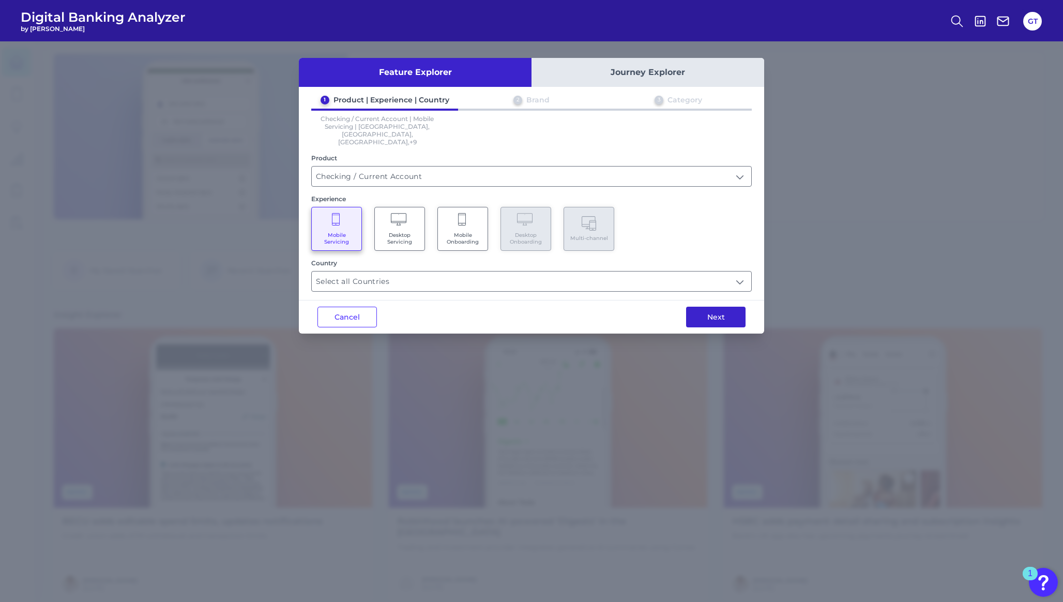
click at [718, 307] on button "Next" at bounding box center [715, 317] width 59 height 21
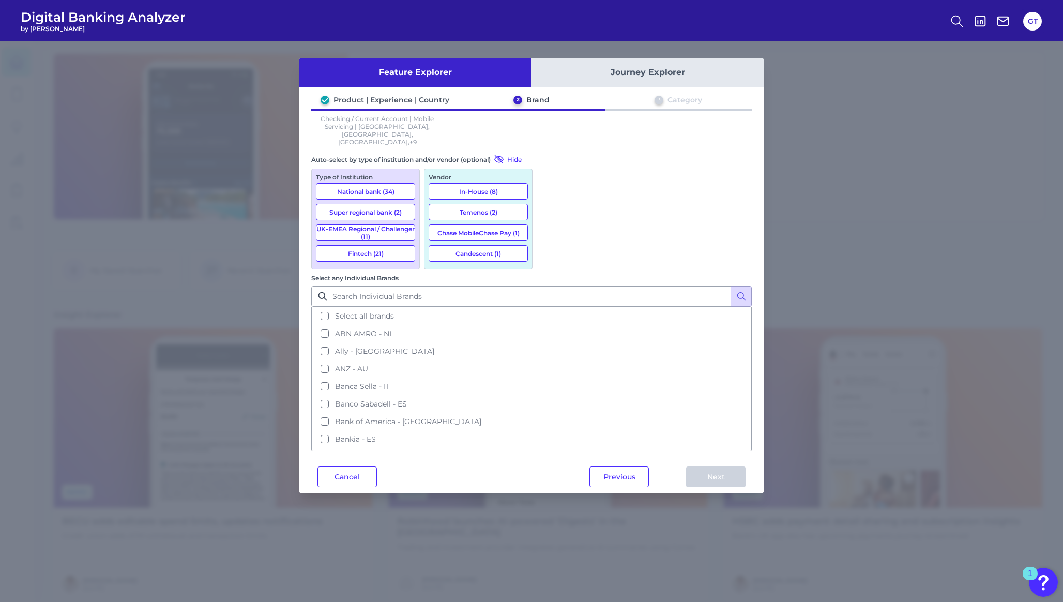
click at [395, 183] on button "National bank (34)" at bounding box center [365, 191] width 99 height 17
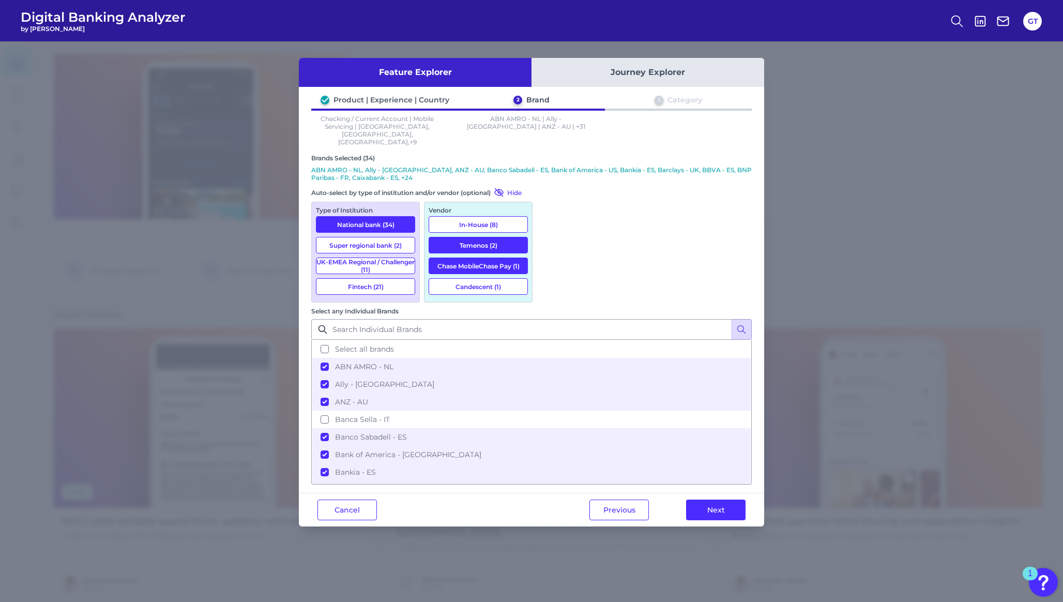
click at [386, 278] on button "Fintech (21)" at bounding box center [365, 286] width 99 height 17
click at [451, 216] on button "In-House (8)" at bounding box center [478, 224] width 99 height 17
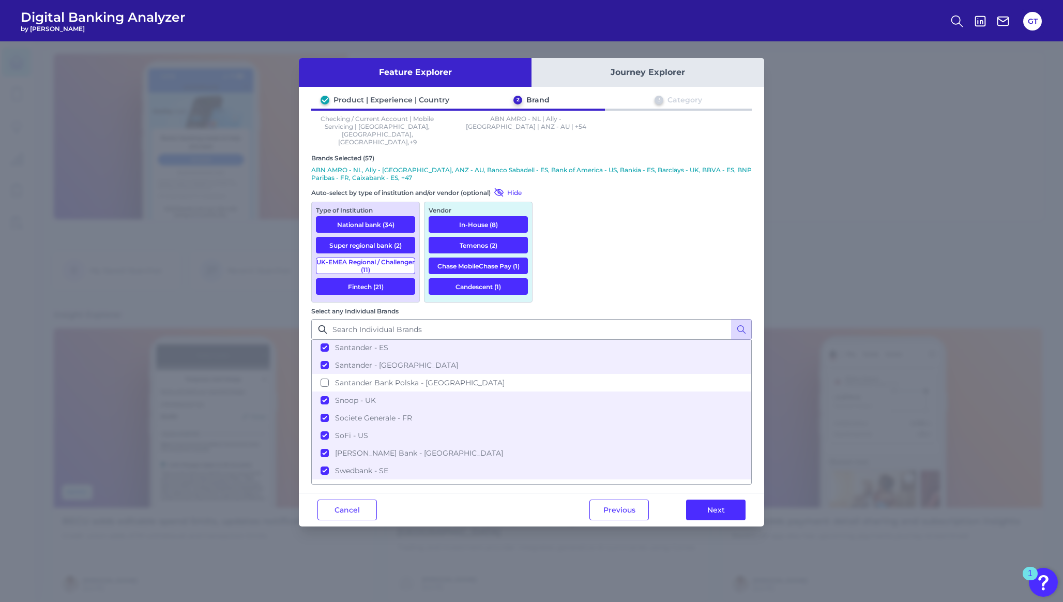
scroll to position [1034, 0]
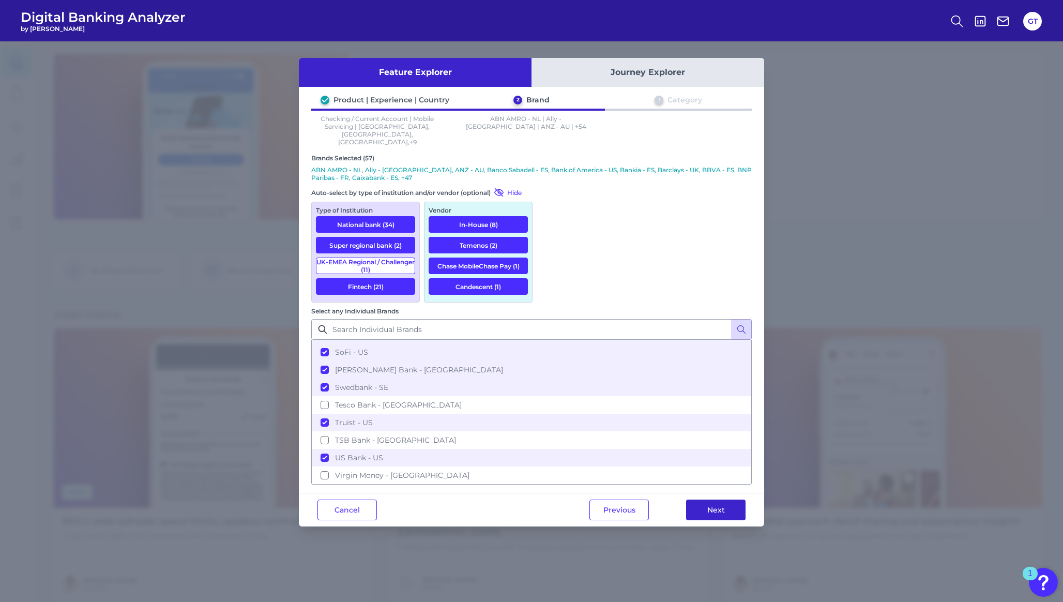
click at [700, 499] on button "Next" at bounding box center [715, 509] width 59 height 21
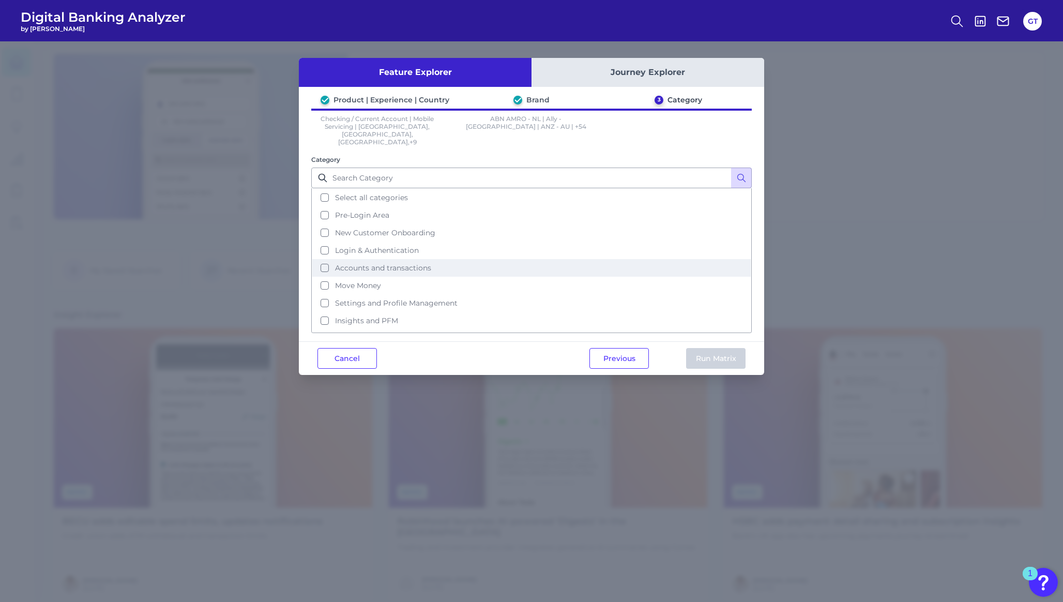
click at [327, 259] on button "Accounts and transactions" at bounding box center [531, 268] width 438 height 18
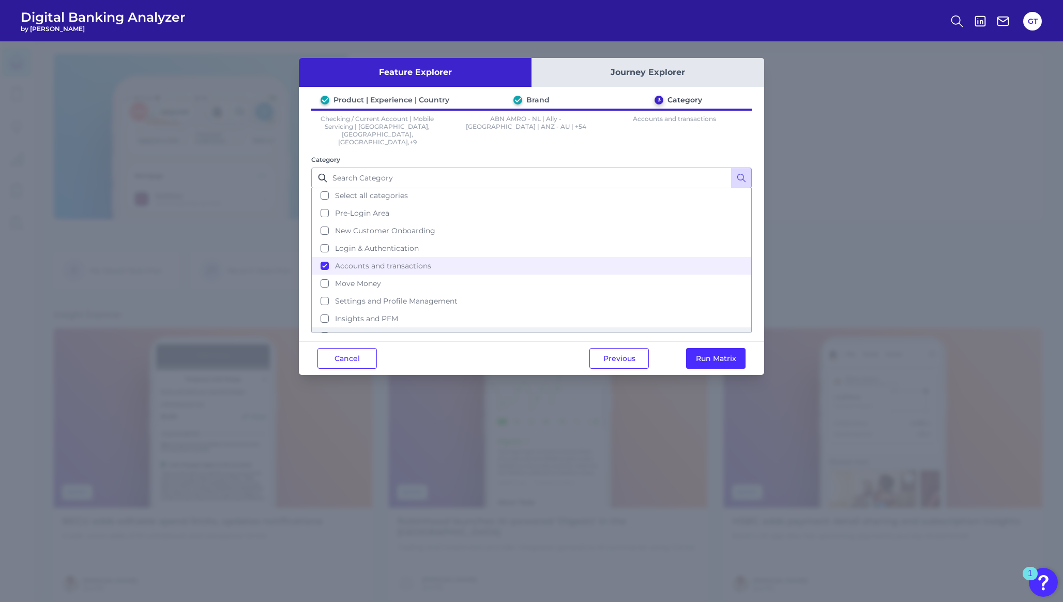
scroll to position [0, 0]
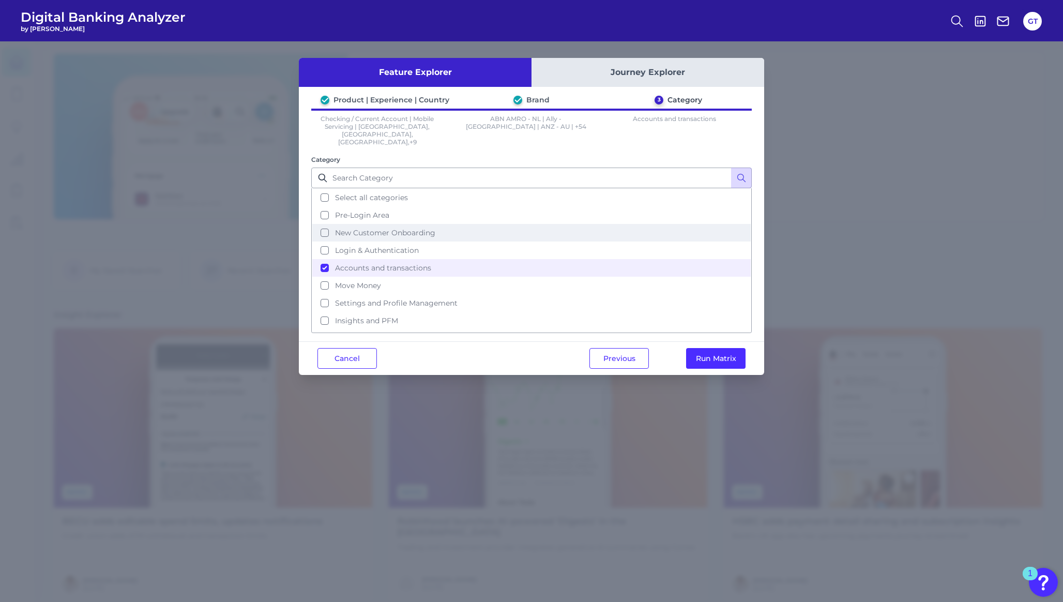
click at [376, 228] on span "New Customer Onboarding" at bounding box center [385, 232] width 100 height 9
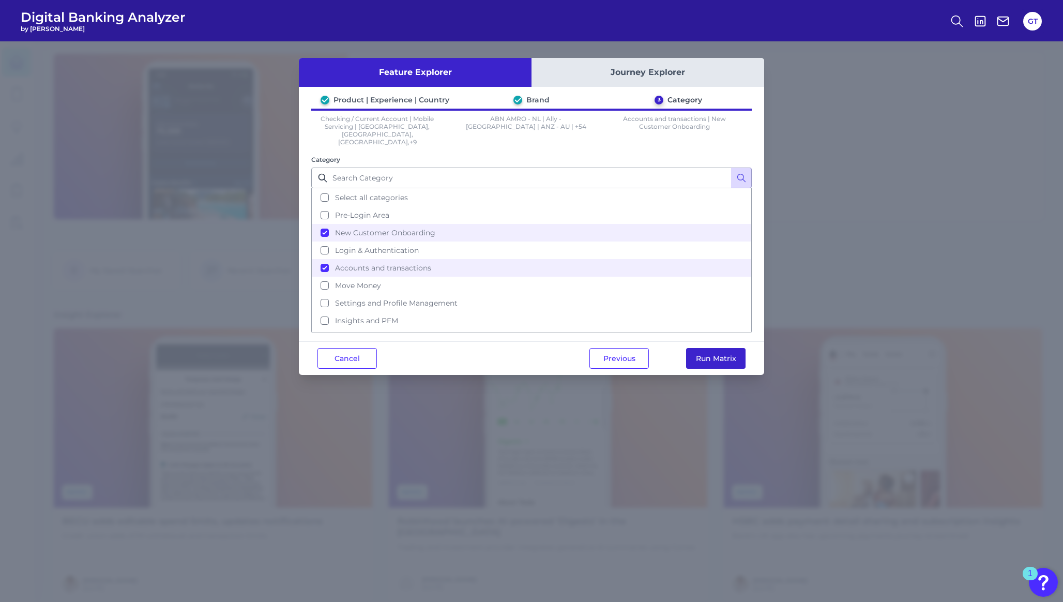
click at [697, 348] on button "Run Matrix" at bounding box center [715, 358] width 59 height 21
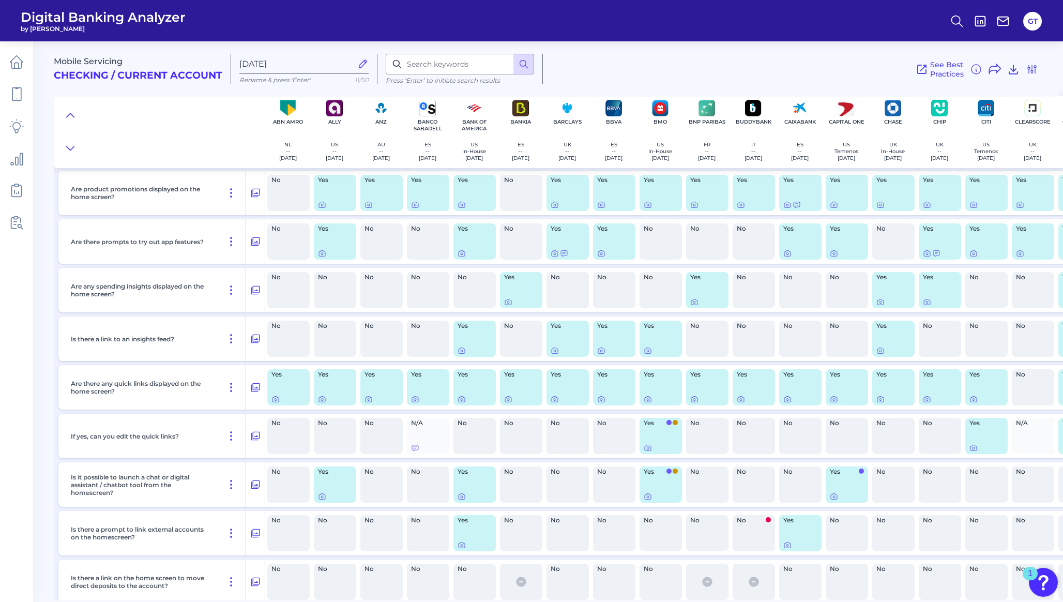
scroll to position [343, 0]
click at [649, 446] on icon at bounding box center [648, 446] width 8 height 8
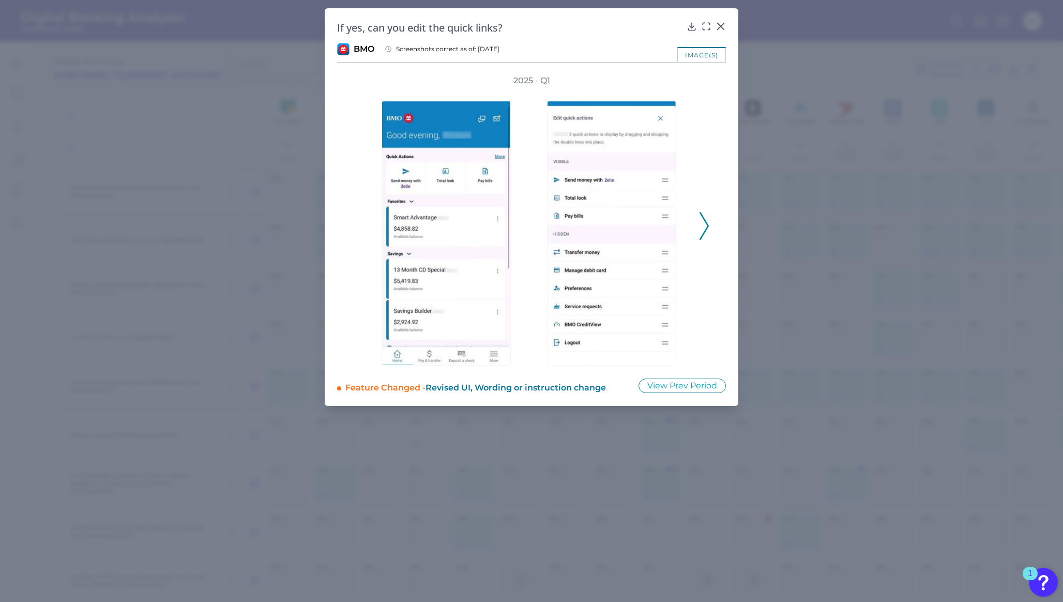
click at [705, 212] on icon at bounding box center [703, 226] width 9 height 28
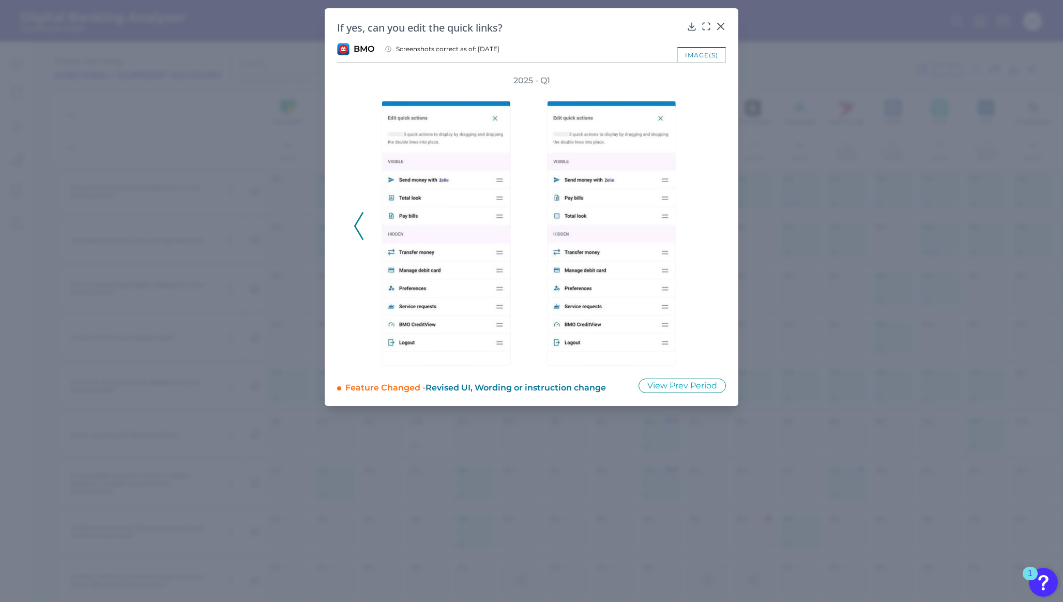
click at [366, 237] on div at bounding box center [448, 225] width 165 height 279
click at [356, 228] on polyline at bounding box center [359, 225] width 8 height 26
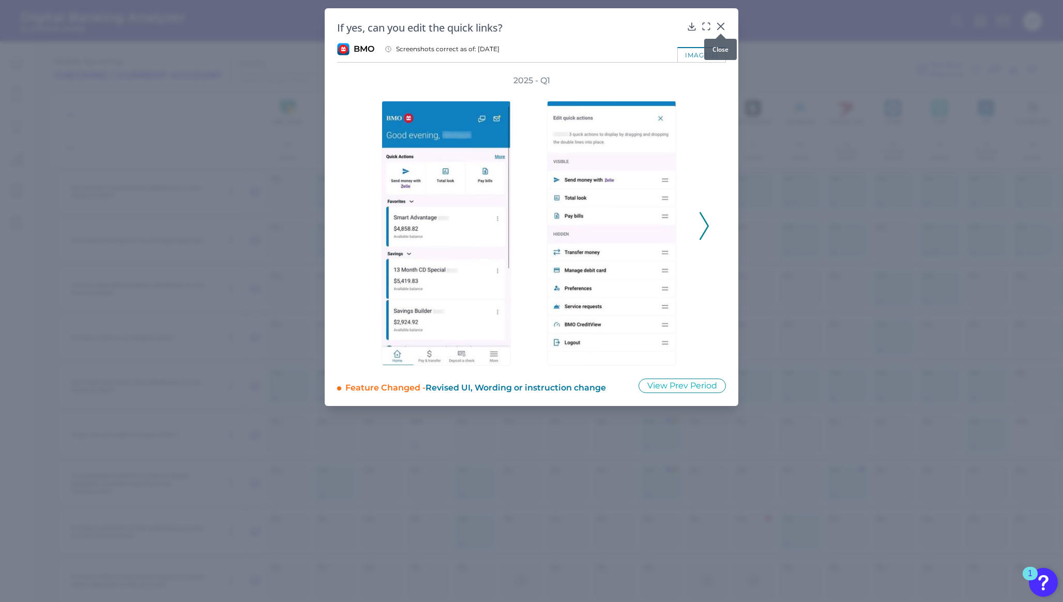
click at [723, 25] on icon at bounding box center [720, 26] width 10 height 10
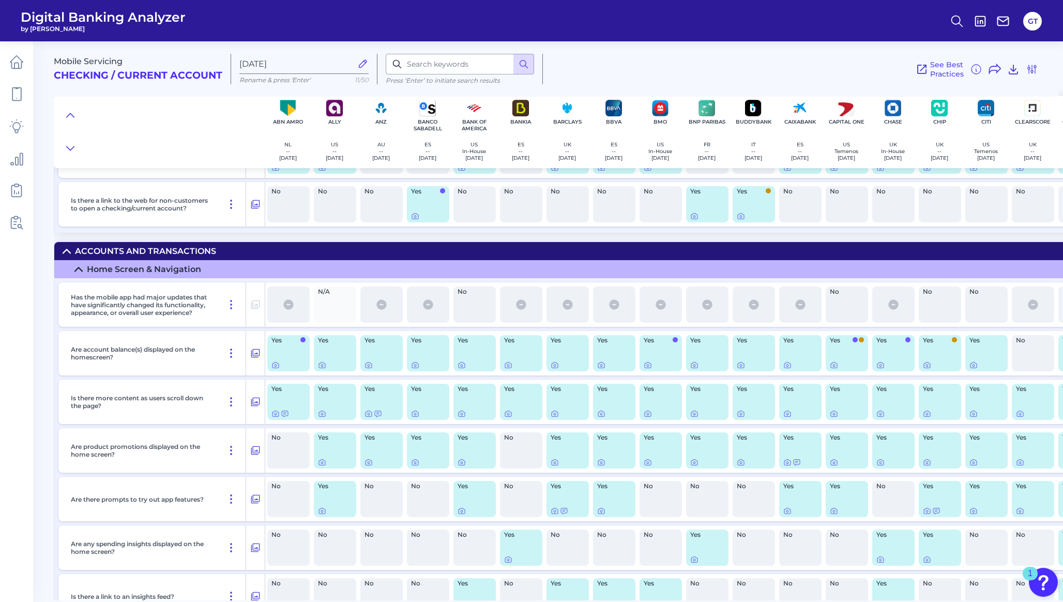
scroll to position [0, 0]
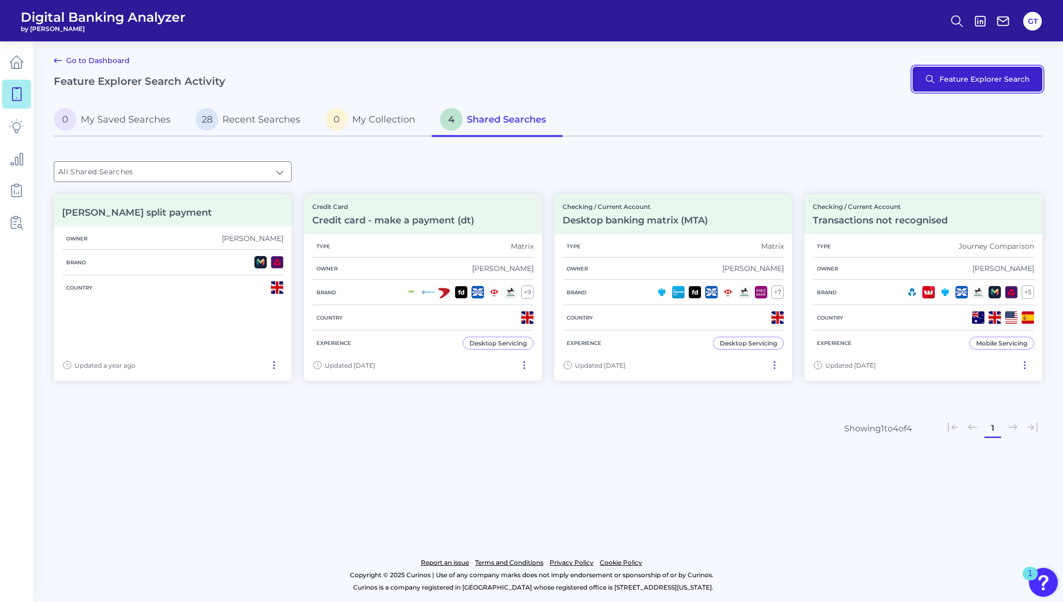
click at [981, 77] on button "Feature Explorer Search" at bounding box center [977, 79] width 130 height 25
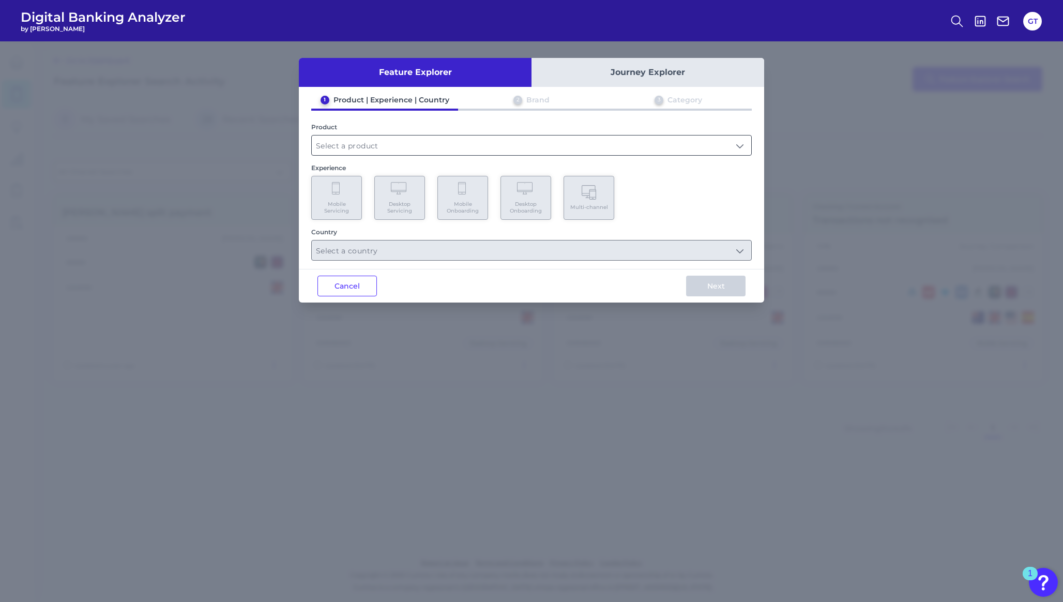
click at [403, 148] on input "text" at bounding box center [531, 145] width 439 height 20
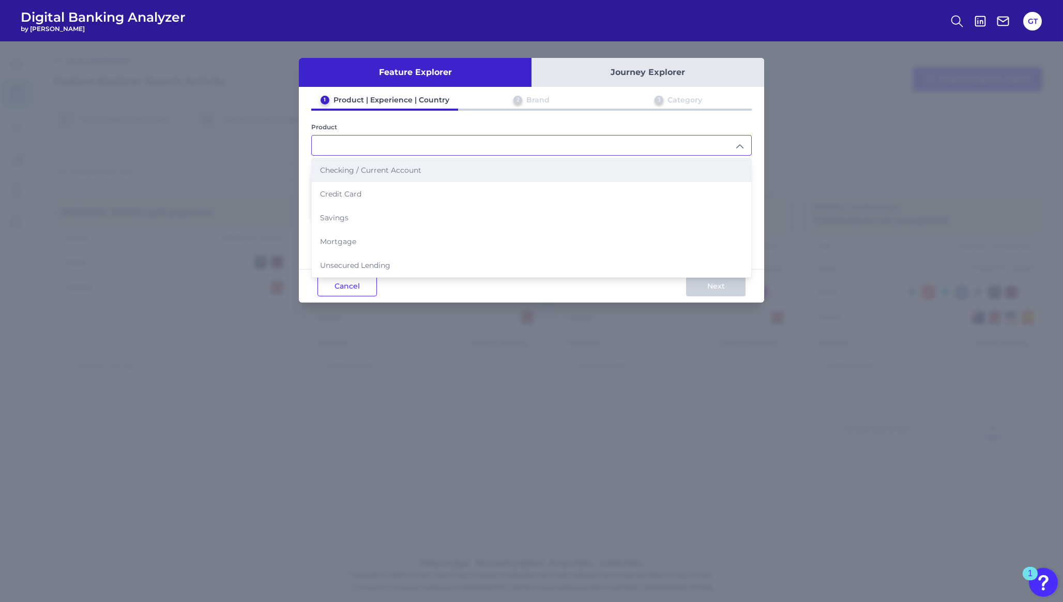
click at [382, 173] on span "Checking / Current Account" at bounding box center [370, 169] width 101 height 9
type input "Checking / Current Account"
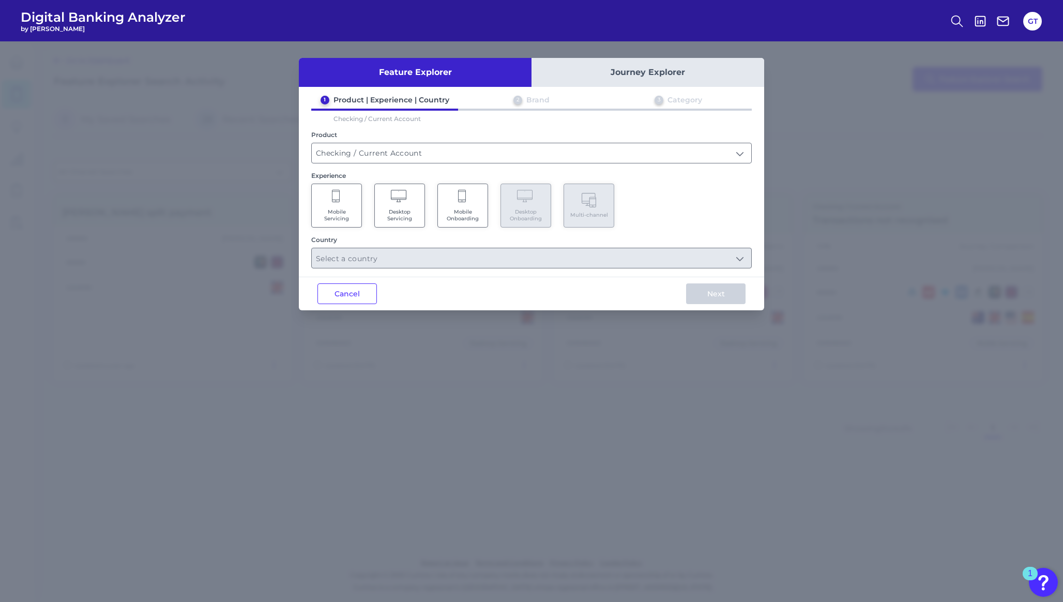
click at [351, 201] on Servicing "Mobile Servicing" at bounding box center [336, 205] width 51 height 44
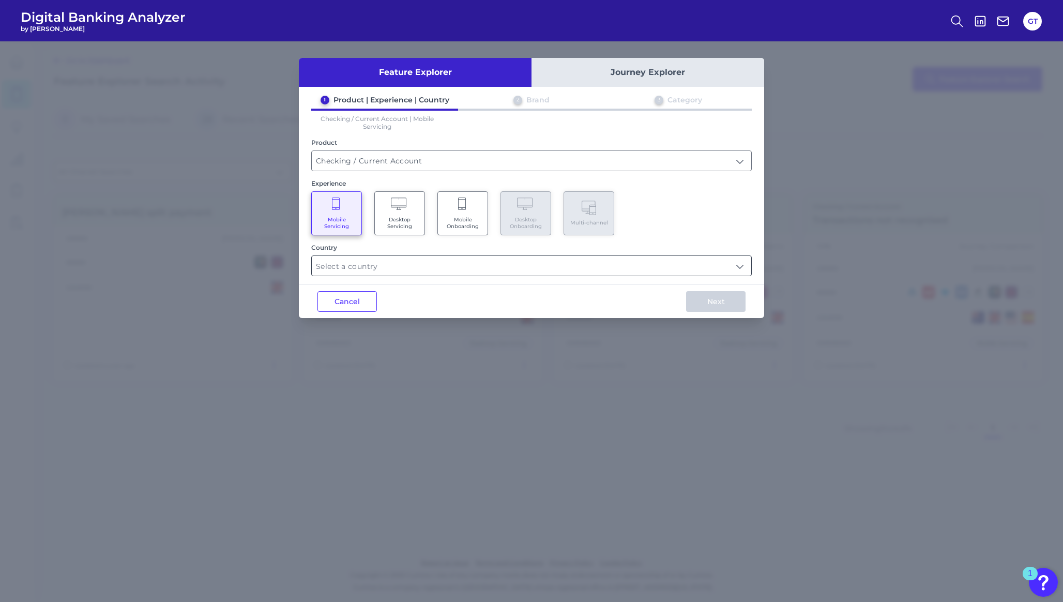
click at [360, 269] on input "text" at bounding box center [531, 266] width 439 height 20
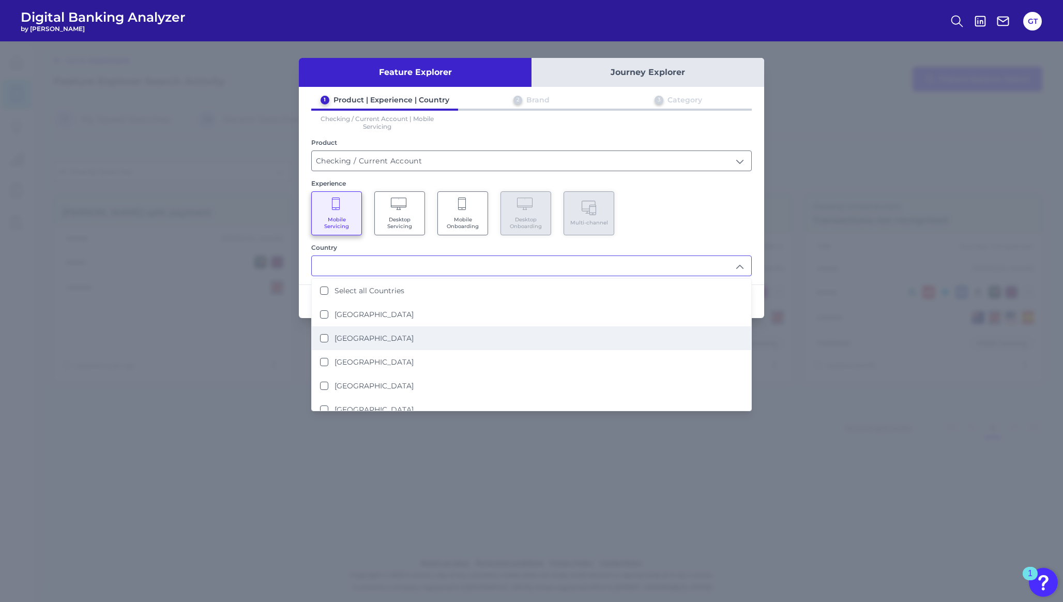
click at [357, 335] on label "[GEOGRAPHIC_DATA]" at bounding box center [373, 337] width 79 height 9
type input "[GEOGRAPHIC_DATA]"
click at [692, 179] on div "Experience" at bounding box center [531, 183] width 440 height 8
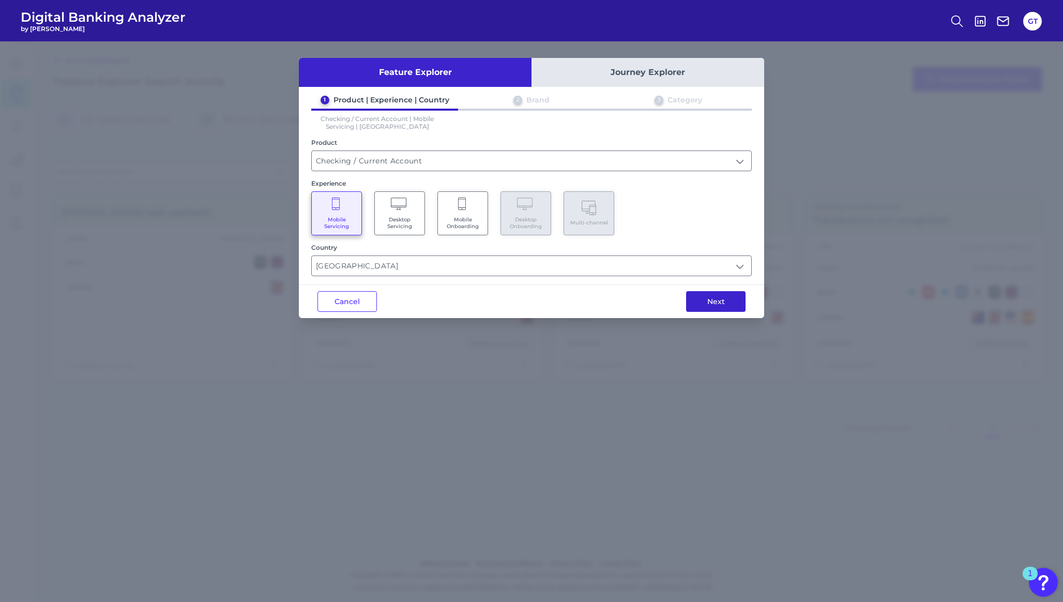
click at [712, 300] on button "Next" at bounding box center [715, 301] width 59 height 21
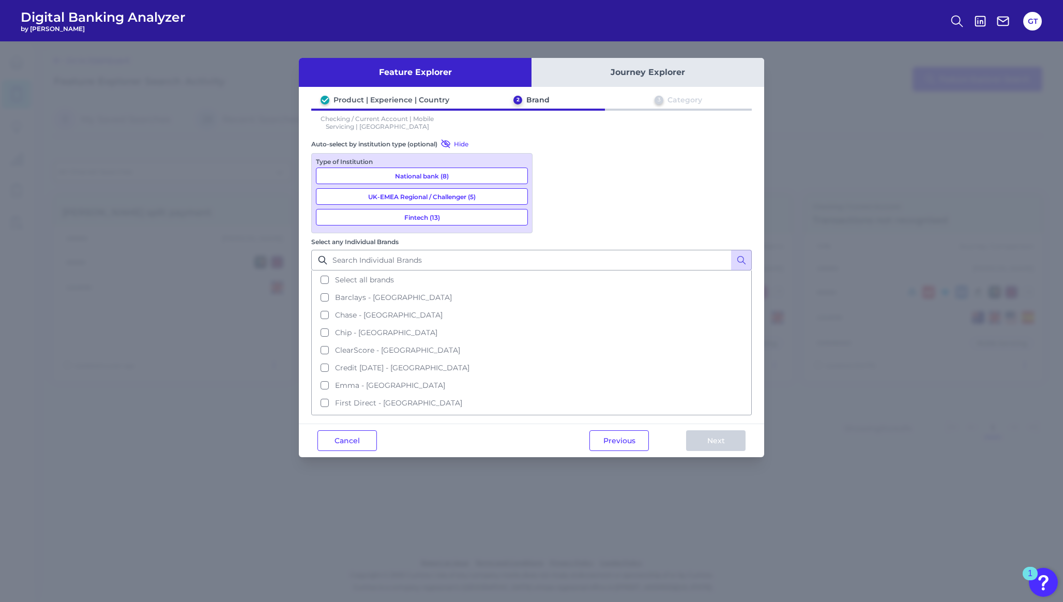
click at [463, 173] on button "National bank (8)" at bounding box center [422, 175] width 212 height 17
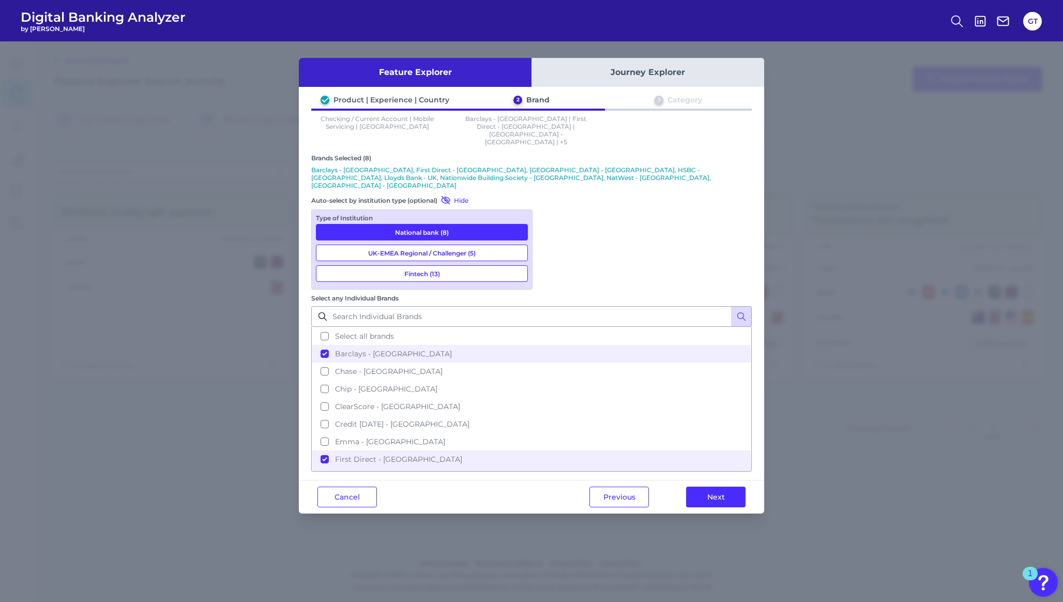
click at [447, 244] on button "UK-EMEA Regional / Challenger (5)" at bounding box center [422, 252] width 212 height 17
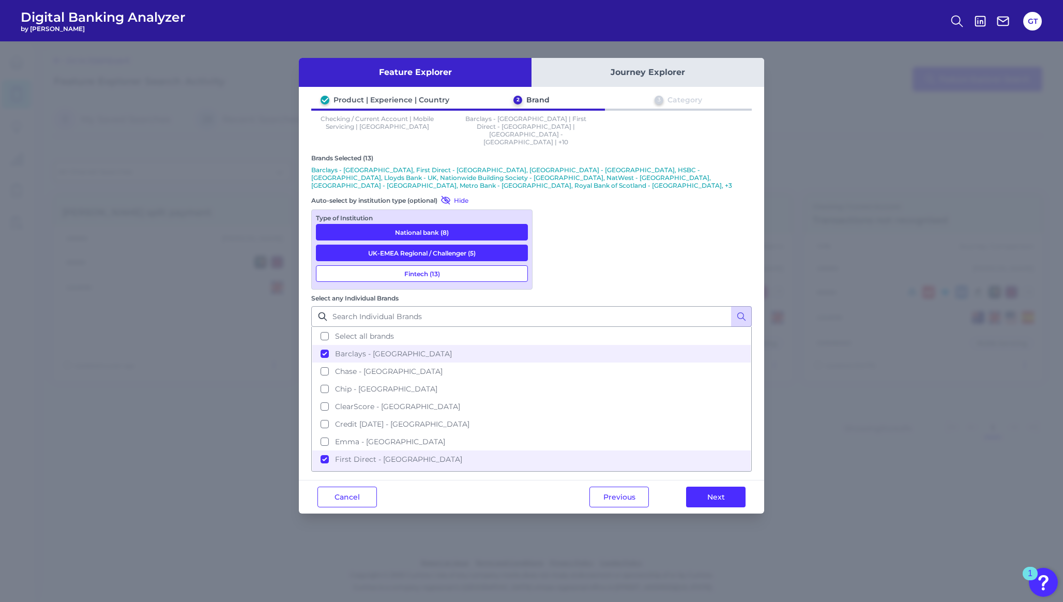
click at [446, 265] on button "Fintech (13)" at bounding box center [422, 273] width 212 height 17
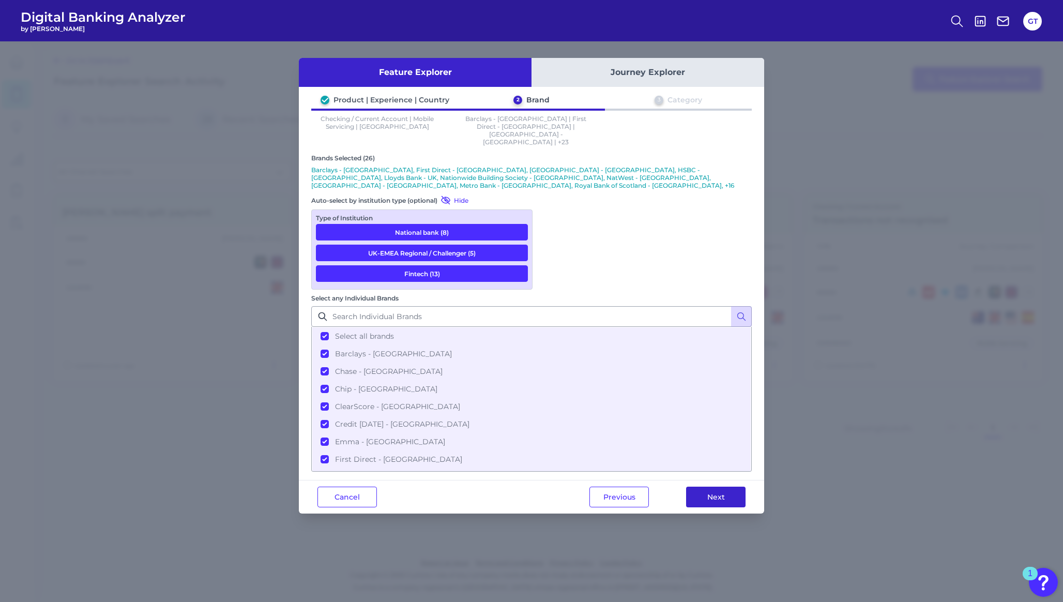
click at [705, 486] on button "Next" at bounding box center [715, 496] width 59 height 21
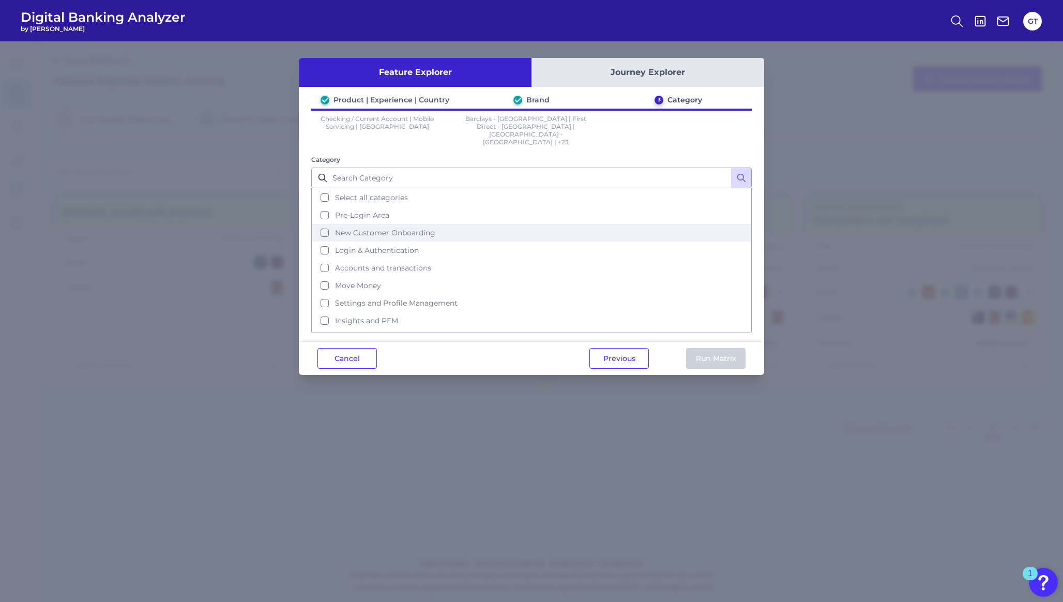
click at [369, 228] on span "New Customer Onboarding" at bounding box center [385, 232] width 100 height 9
click at [706, 348] on button "Run Matrix" at bounding box center [715, 358] width 59 height 21
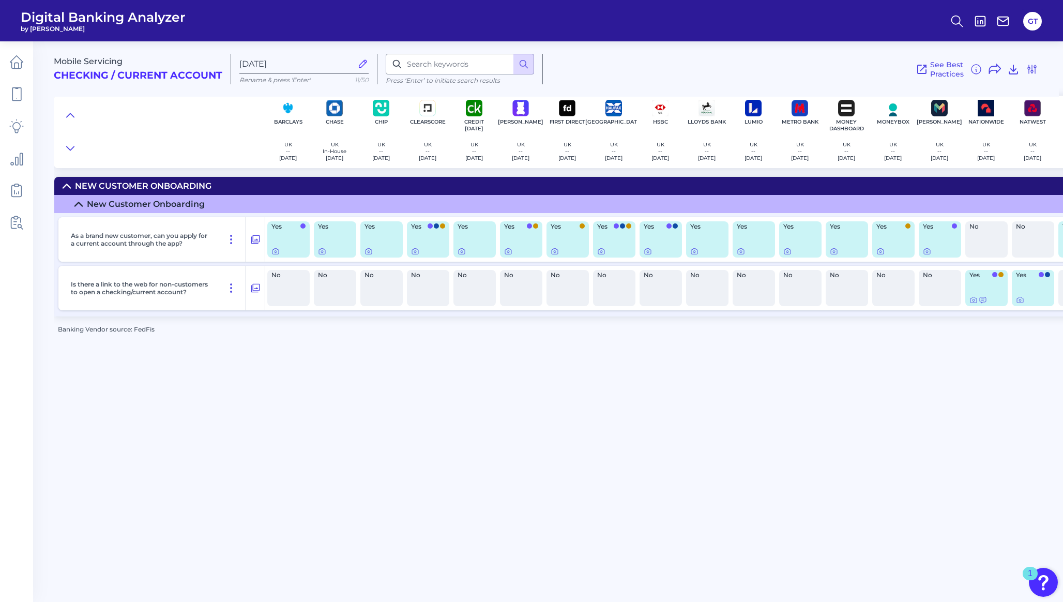
click at [429, 244] on div "Yes" at bounding box center [428, 239] width 42 height 36
click at [415, 255] on icon at bounding box center [415, 251] width 8 height 8
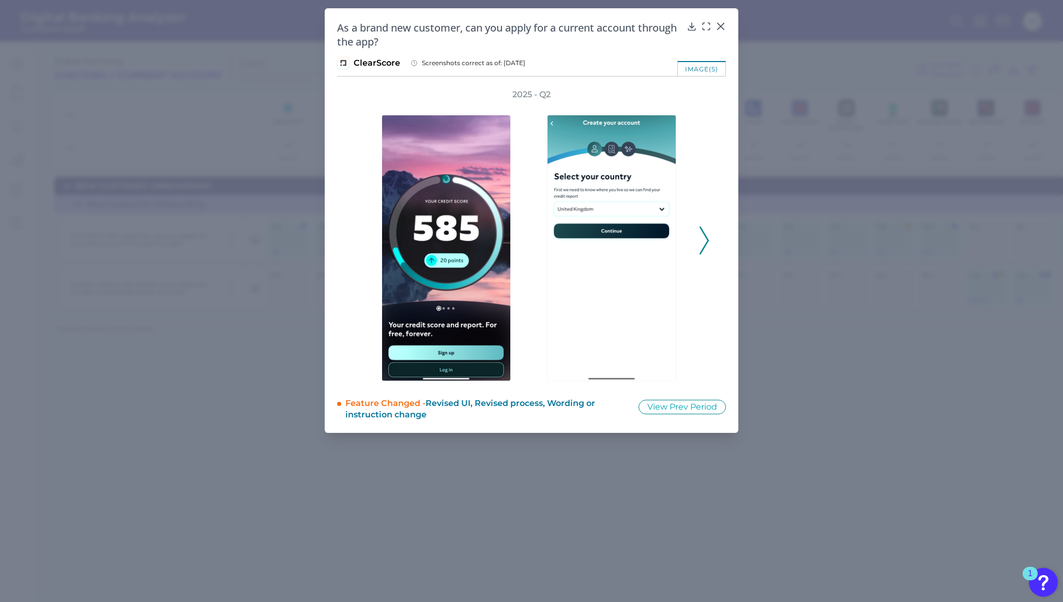
click at [705, 246] on polyline at bounding box center [704, 240] width 8 height 26
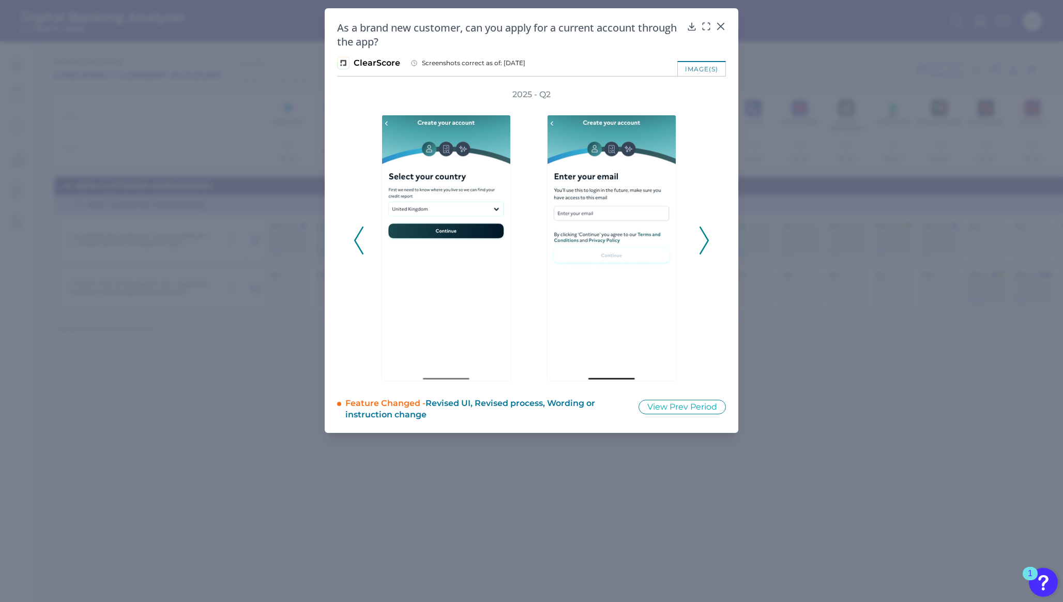
click at [705, 245] on polyline at bounding box center [704, 240] width 8 height 26
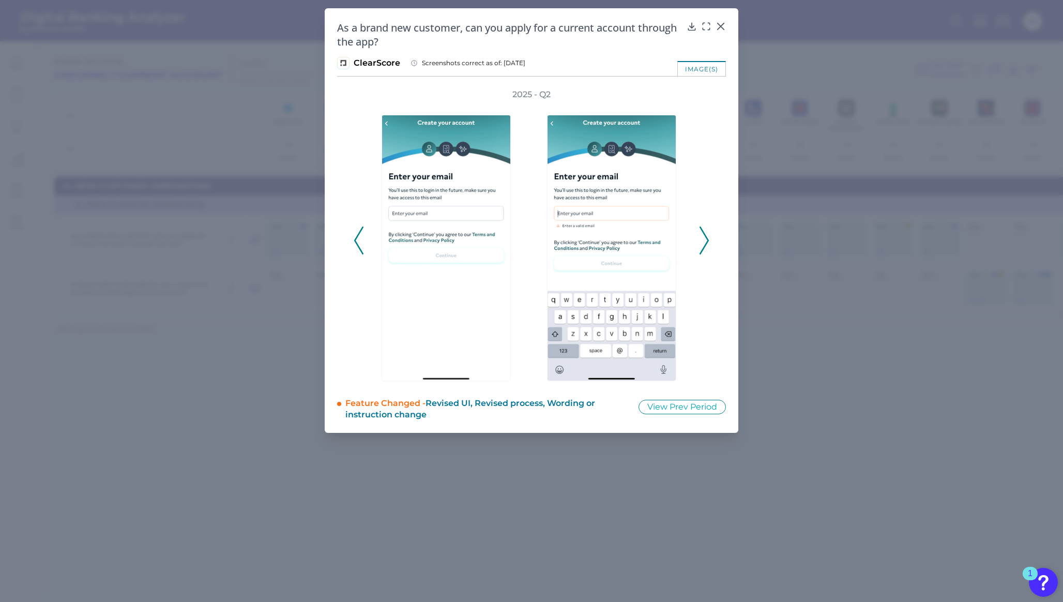
click at [705, 245] on polyline at bounding box center [704, 240] width 8 height 26
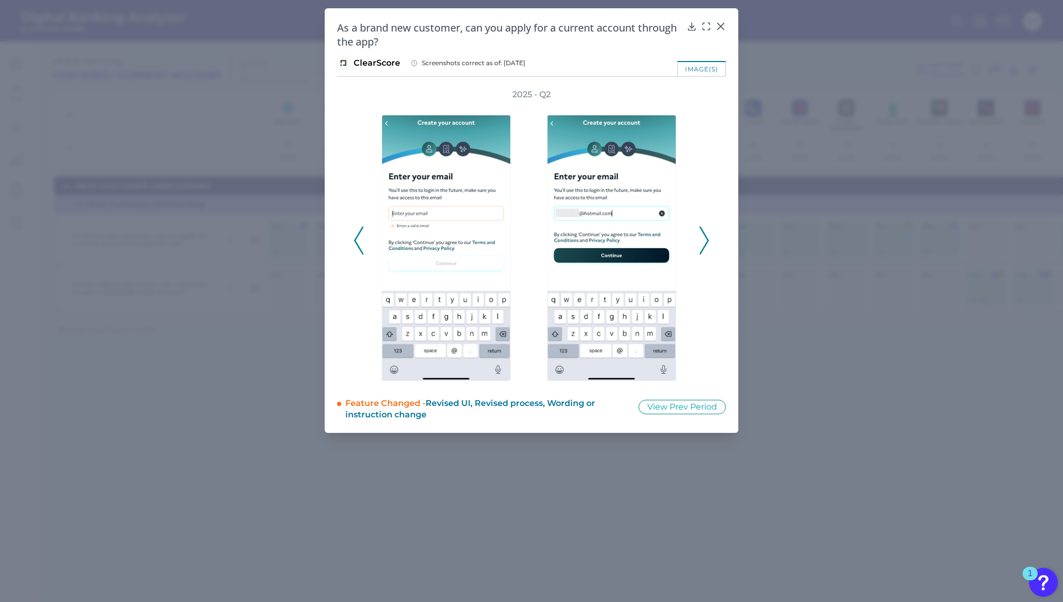
click at [705, 245] on polyline at bounding box center [704, 240] width 8 height 26
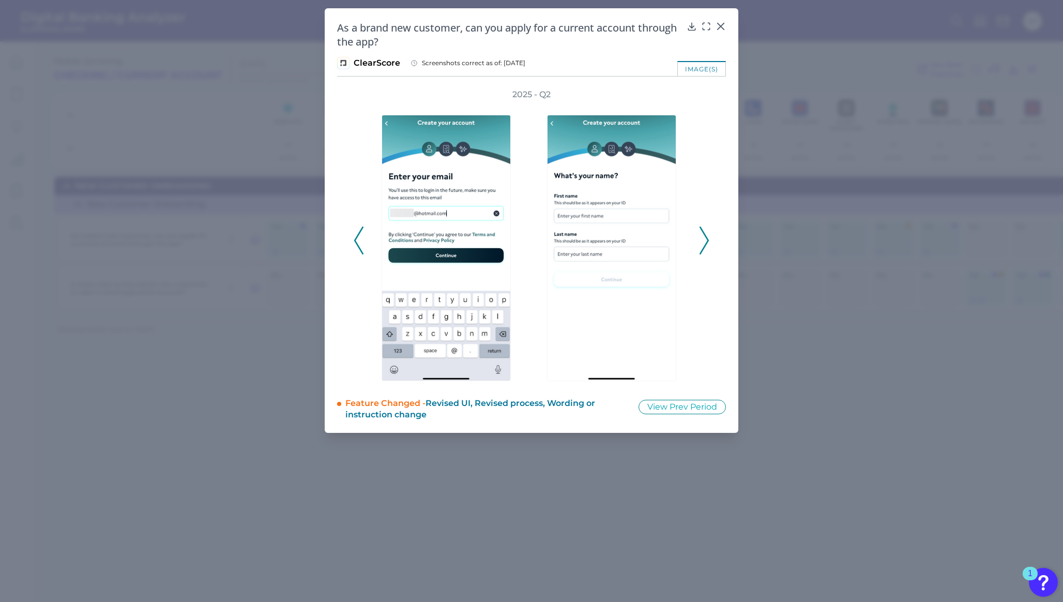
click at [705, 245] on polyline at bounding box center [704, 240] width 8 height 26
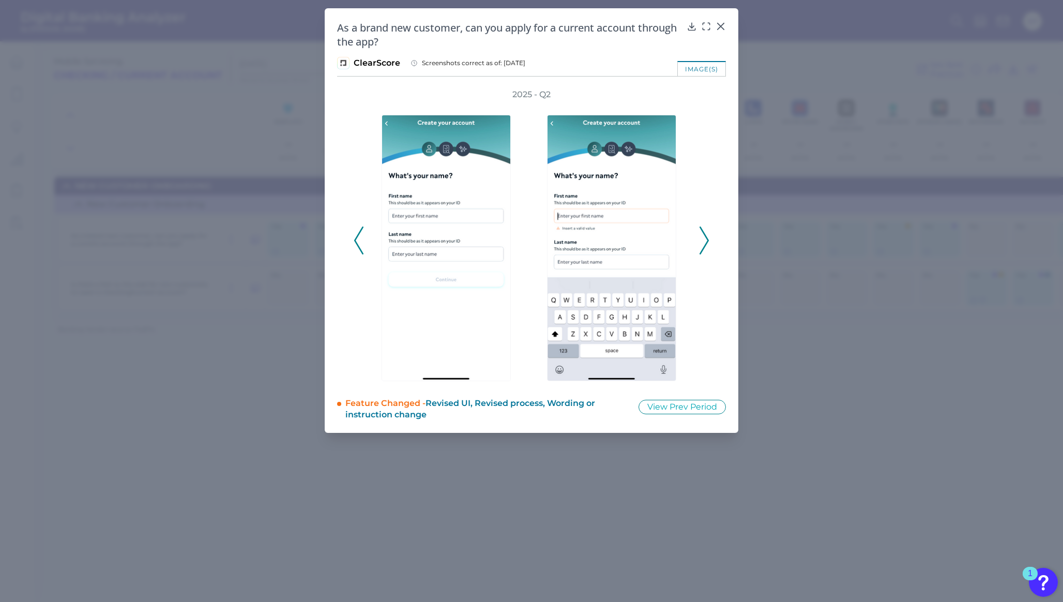
click at [705, 243] on polyline at bounding box center [704, 240] width 8 height 26
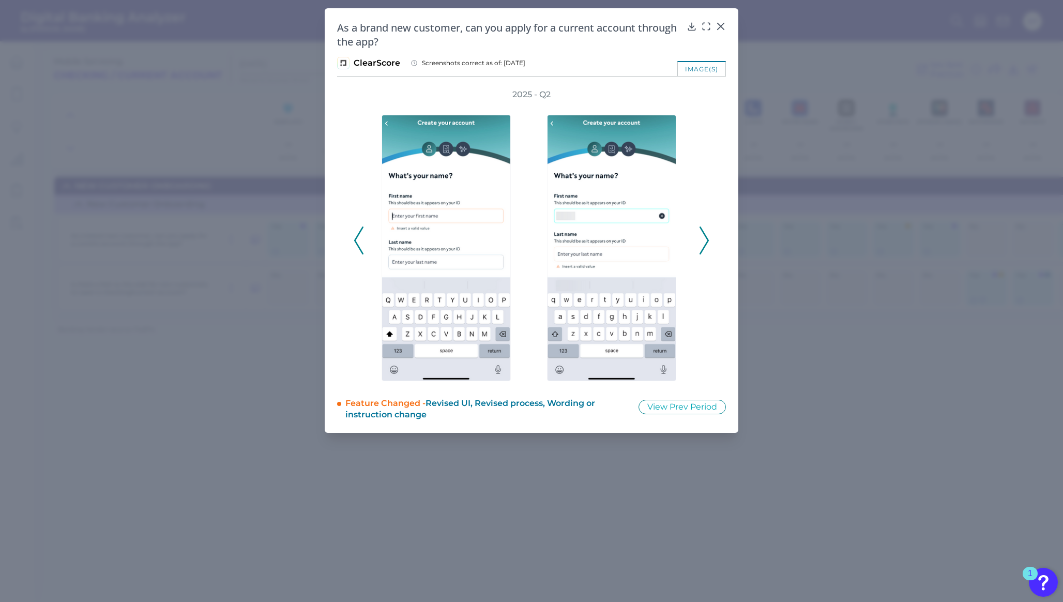
click at [705, 241] on icon at bounding box center [703, 240] width 9 height 28
